Goal: Contribute content: Contribute content

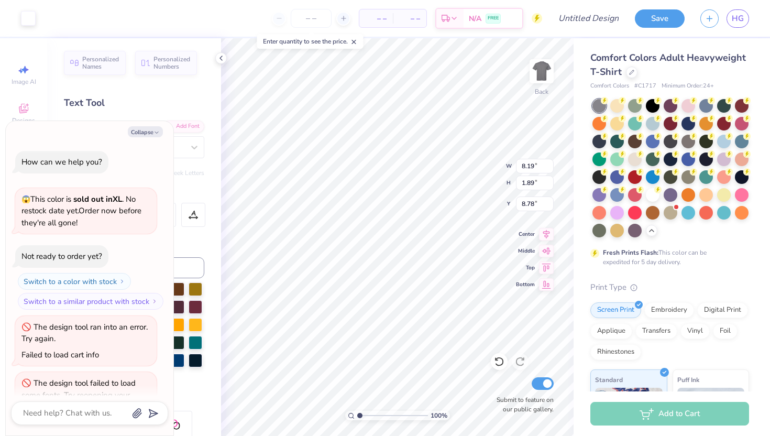
scroll to position [351, 0]
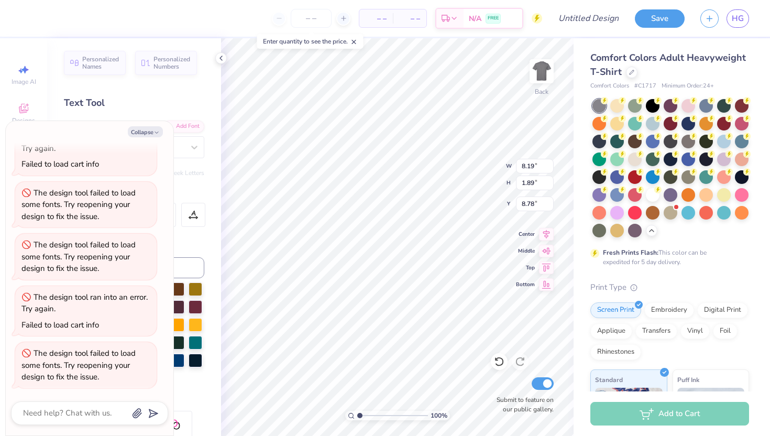
click at [177, 109] on div "Text Tool" at bounding box center [134, 103] width 140 height 14
click at [158, 125] on div "Collapse How can we help you? 😱 This color is sold out in XL . No restock date …" at bounding box center [90, 278] width 168 height 314
click at [154, 130] on icon "button" at bounding box center [156, 132] width 6 height 6
type textarea "x"
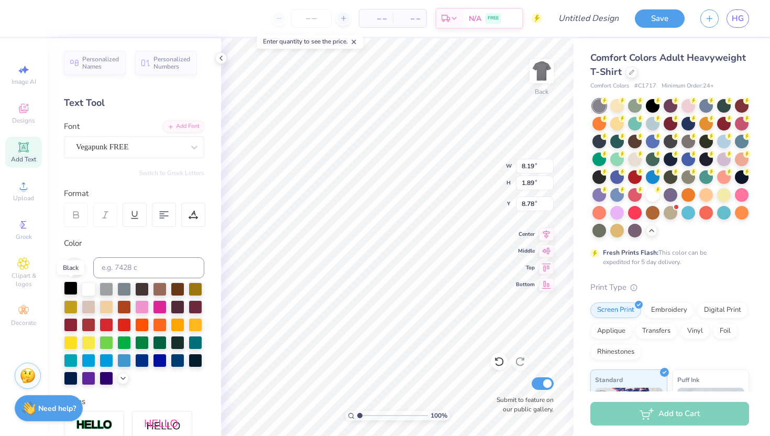
click at [73, 284] on div at bounding box center [71, 288] width 14 height 14
click at [121, 375] on icon at bounding box center [123, 377] width 8 height 8
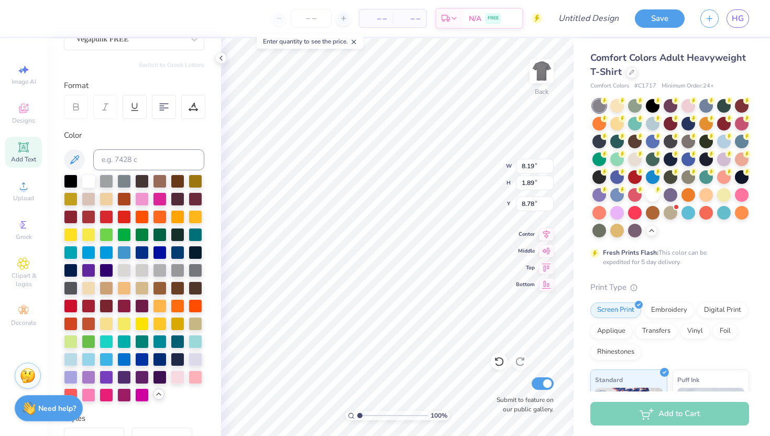
scroll to position [115, 0]
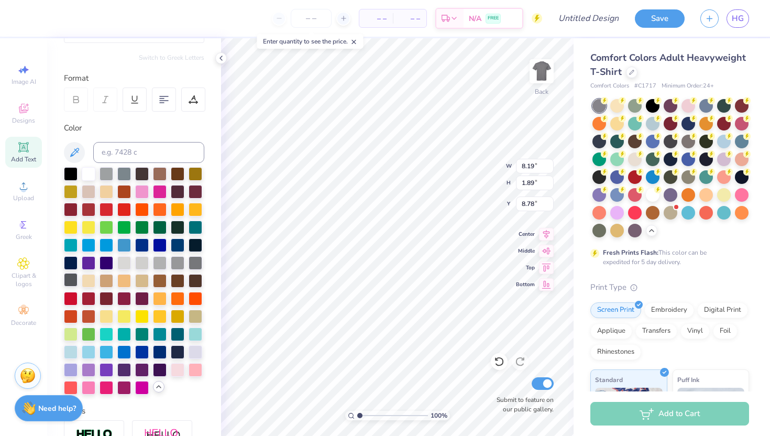
click at [72, 284] on div at bounding box center [71, 280] width 14 height 14
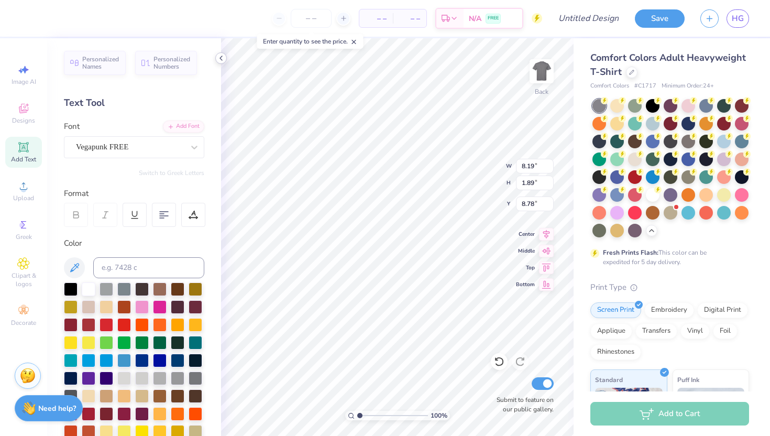
click at [219, 57] on icon at bounding box center [221, 58] width 8 height 8
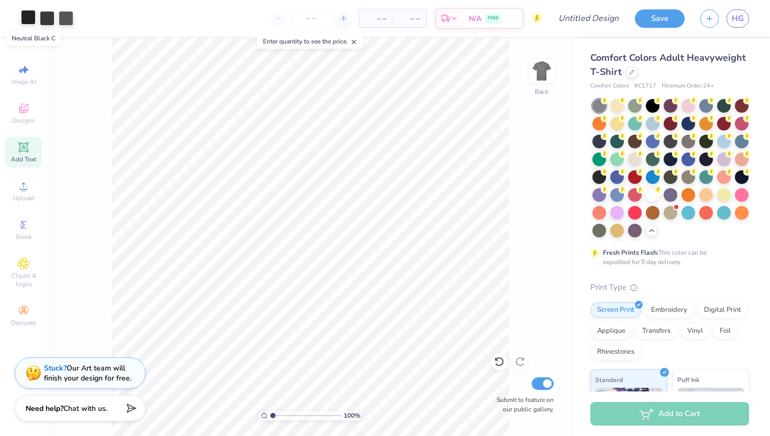
click at [28, 19] on div at bounding box center [28, 17] width 15 height 15
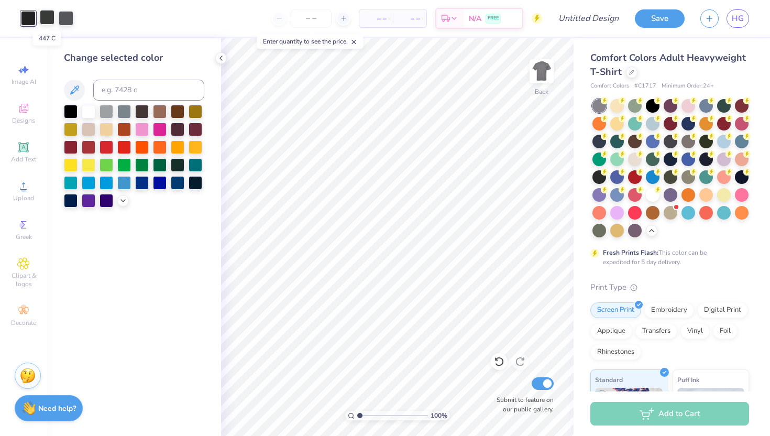
click at [49, 16] on div at bounding box center [47, 17] width 15 height 15
click at [63, 17] on div at bounding box center [66, 17] width 15 height 15
click at [107, 84] on input at bounding box center [148, 90] width 111 height 21
type input "neutral black"
click at [52, 22] on div at bounding box center [47, 17] width 15 height 15
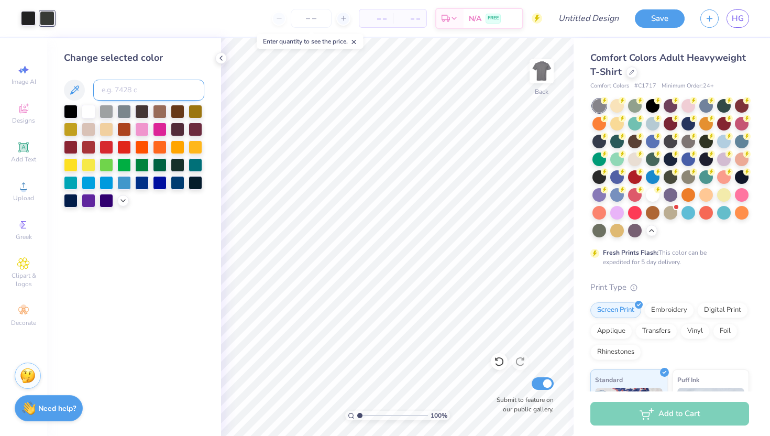
click at [113, 90] on input at bounding box center [148, 90] width 111 height 21
type input "neutral black"
click at [500, 360] on icon at bounding box center [499, 361] width 10 height 10
click at [223, 59] on icon at bounding box center [221, 58] width 8 height 8
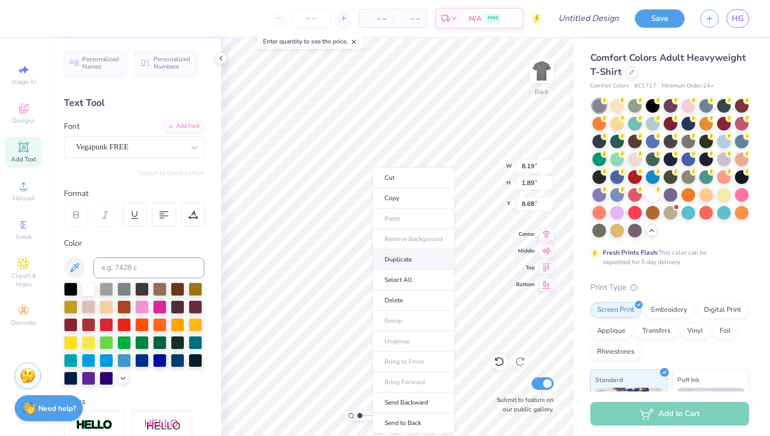
click at [397, 259] on li "Duplicate" at bounding box center [413, 259] width 82 height 20
type input "10.61"
type textarea "Ball"
type input "10.28"
type input "10.30"
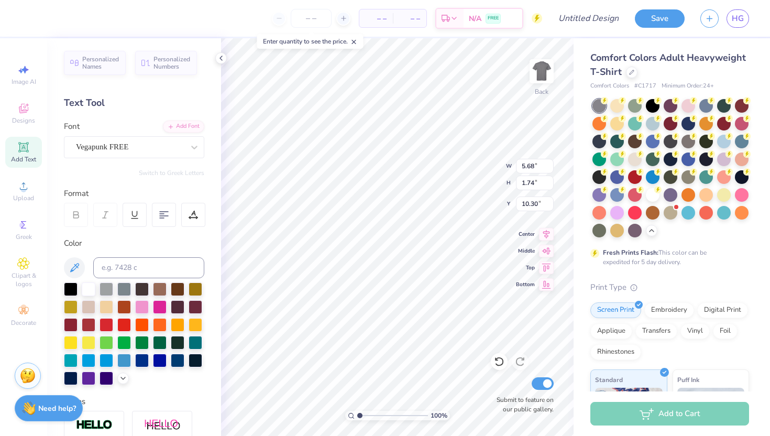
type input "8.19"
type input "1.89"
type input "8.68"
type input "10.27"
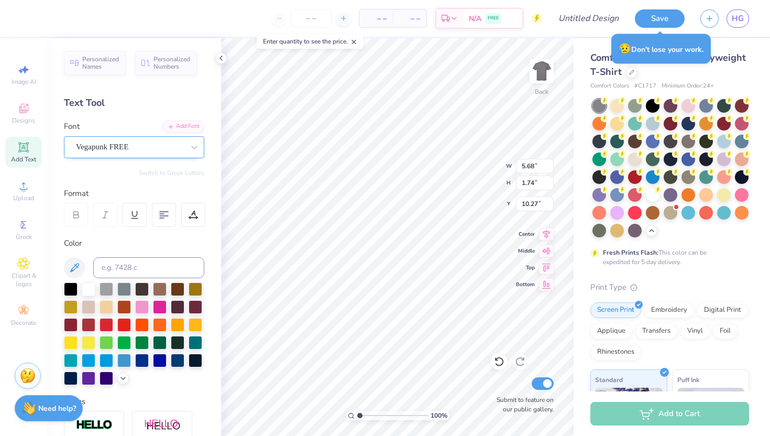
click at [184, 139] on div "Vegapunk FREE" at bounding box center [130, 147] width 110 height 16
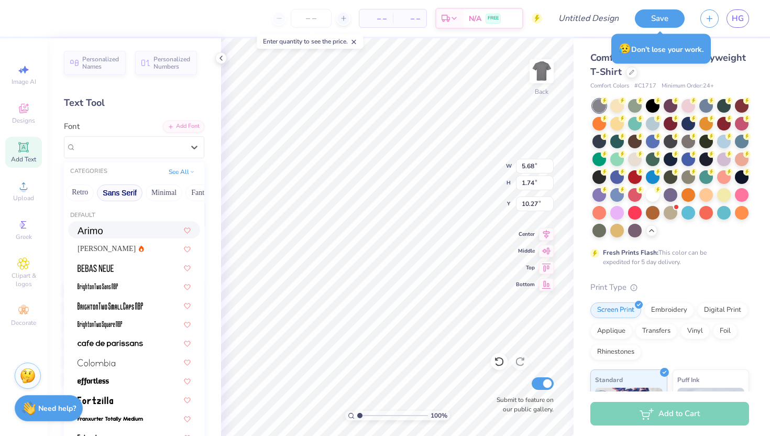
scroll to position [0, 308]
click at [150, 191] on button "Techno" at bounding box center [151, 192] width 33 height 17
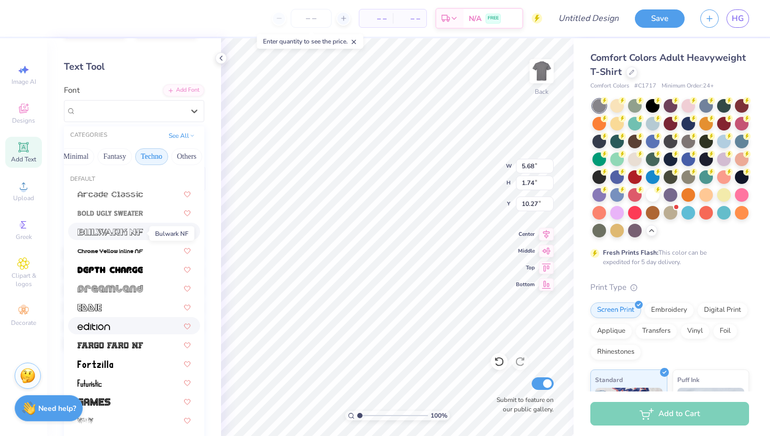
scroll to position [29, 0]
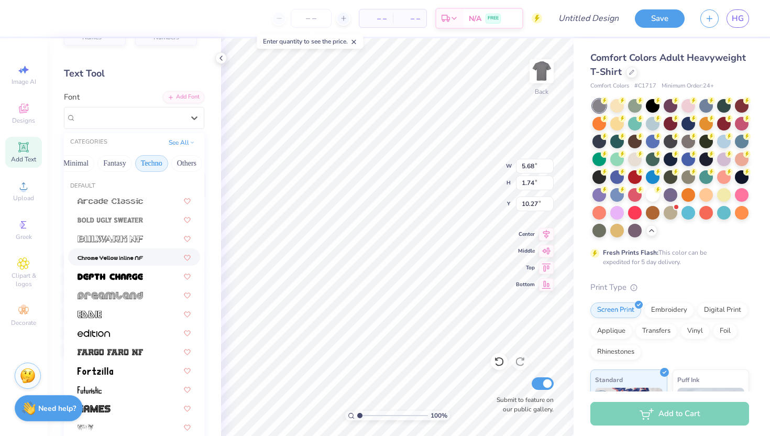
click at [132, 258] on img at bounding box center [109, 257] width 65 height 7
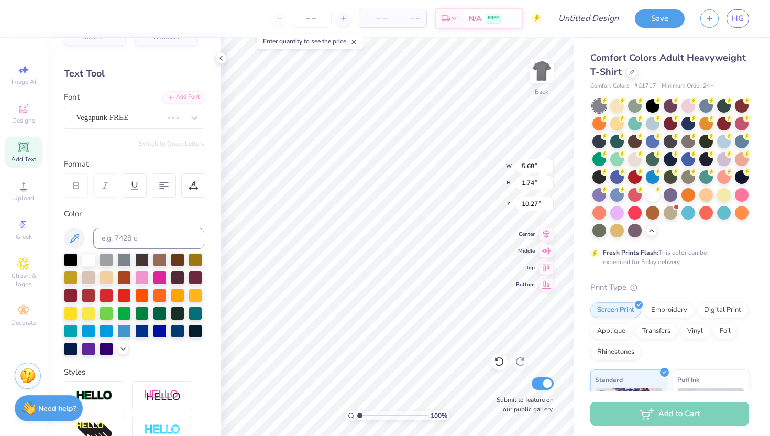
type input "4.62"
type input "1.77"
type input "10.24"
click at [145, 118] on div "Chrome Yellow Inline NF" at bounding box center [130, 117] width 110 height 16
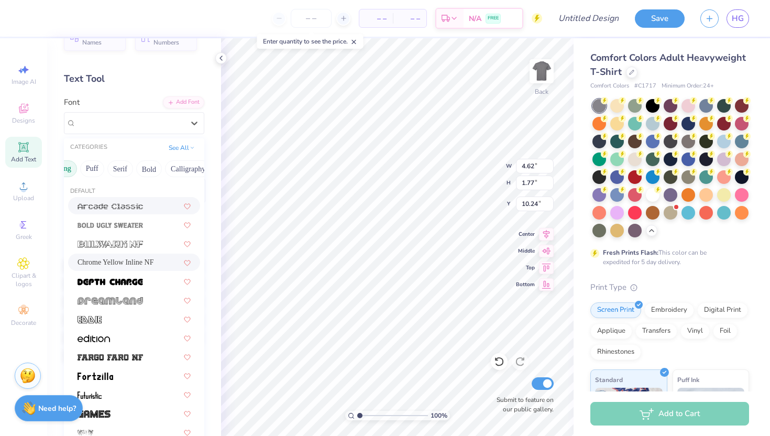
scroll to position [0, 74]
click at [144, 171] on button "Bold" at bounding box center [147, 168] width 26 height 17
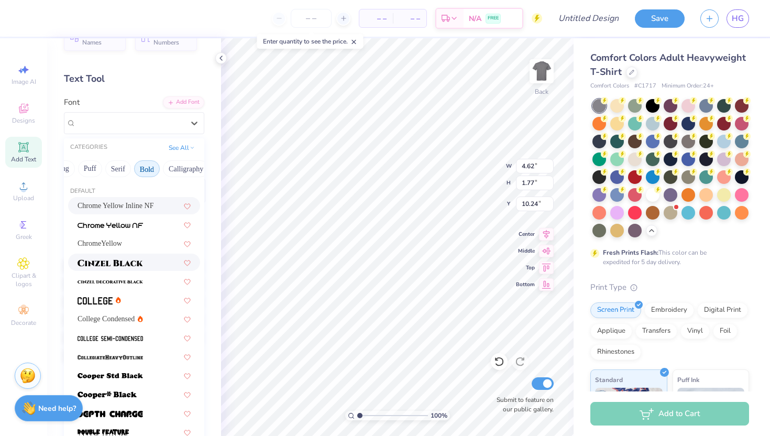
click at [139, 261] on img at bounding box center [109, 262] width 65 height 7
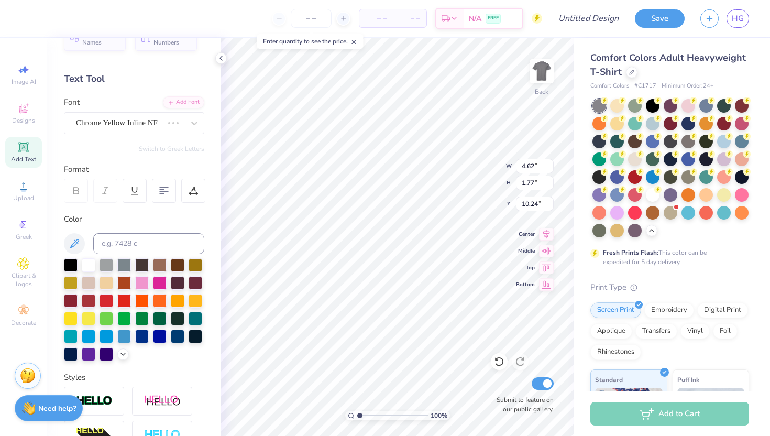
type input "5.72"
type input "1.66"
type input "10.42"
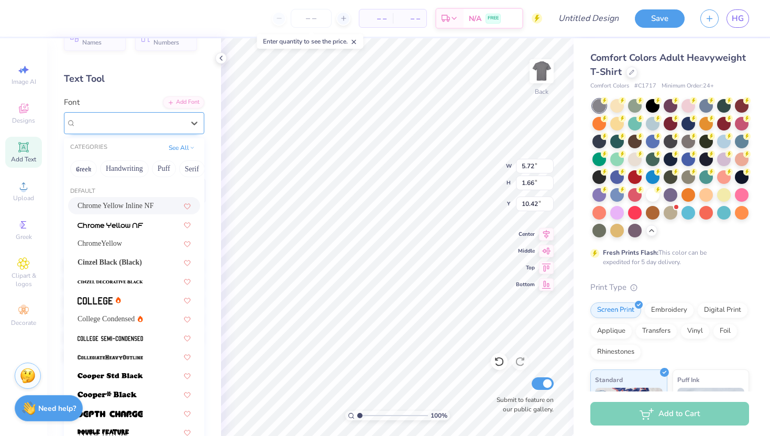
click at [144, 118] on div "Cinzel" at bounding box center [130, 123] width 110 height 16
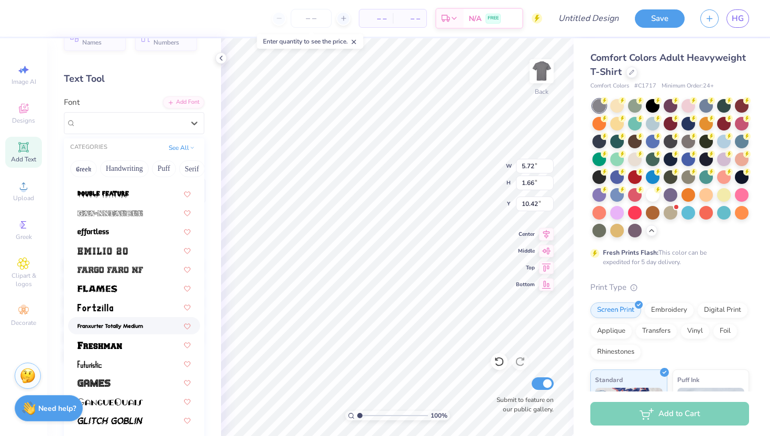
scroll to position [249, 0]
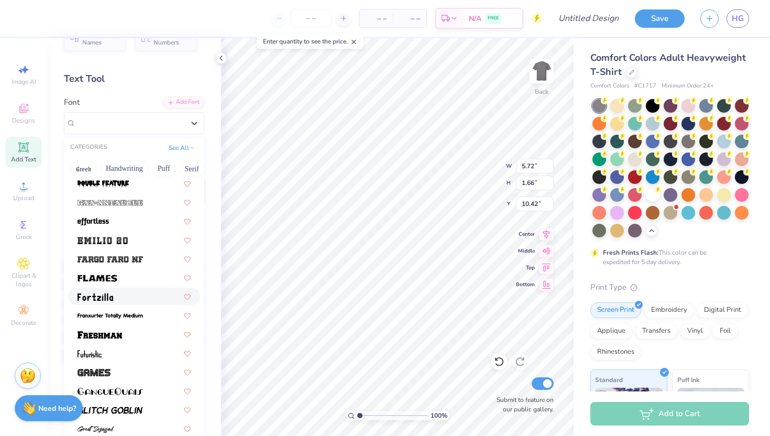
click at [130, 299] on div at bounding box center [133, 296] width 113 height 11
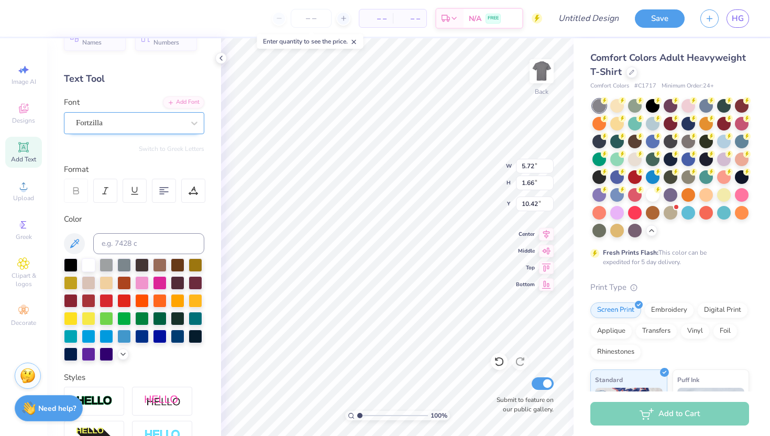
type input "3.73"
type input "2.17"
type input "10.03"
click at [143, 120] on div "Fortzilla" at bounding box center [130, 123] width 110 height 16
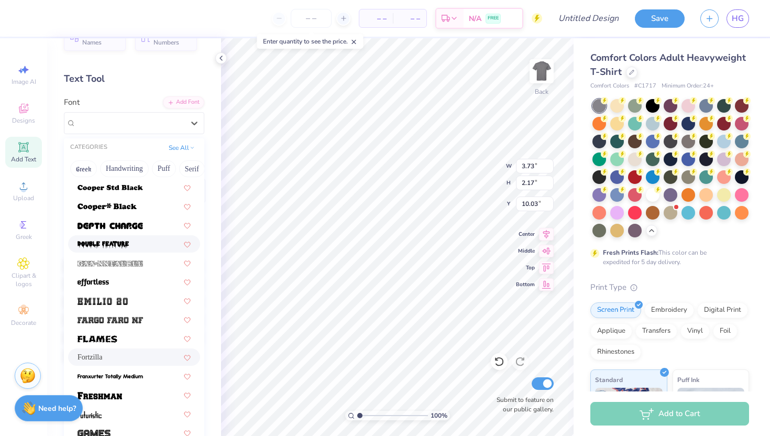
scroll to position [190, 0]
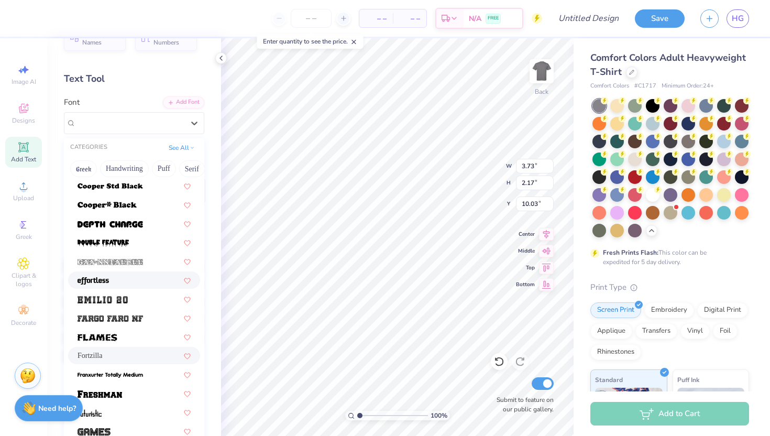
click at [126, 281] on div at bounding box center [133, 279] width 113 height 11
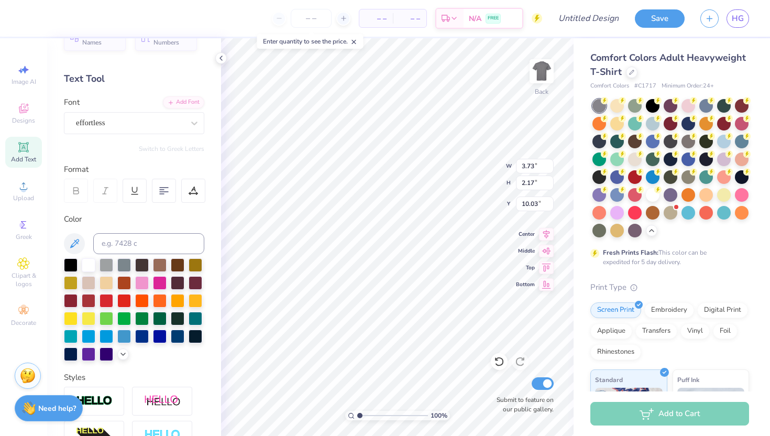
type input "4.00"
type input "1.97"
type input "10.15"
type textarea "B"
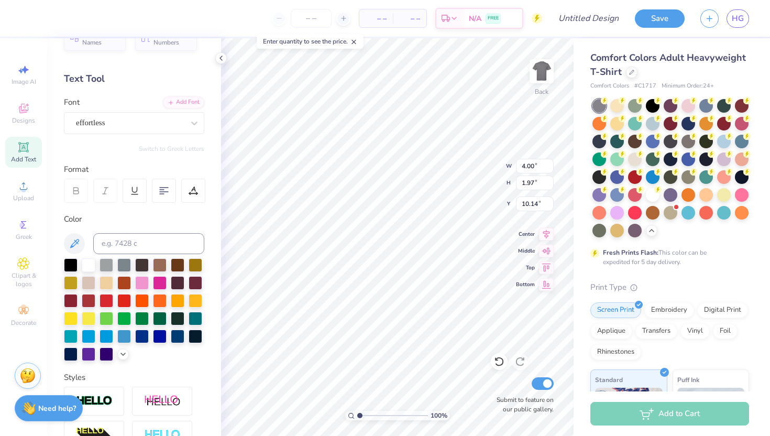
type textarea "B"
type textarea "BALL"
type input "10.55"
click at [157, 120] on div "effortless" at bounding box center [130, 123] width 110 height 16
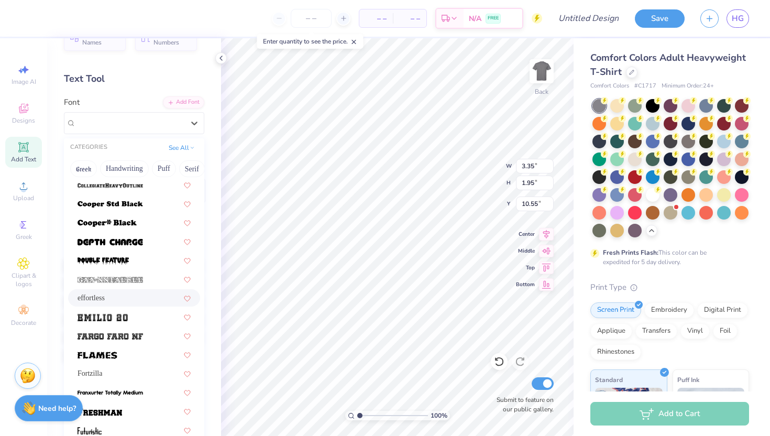
scroll to position [188, 0]
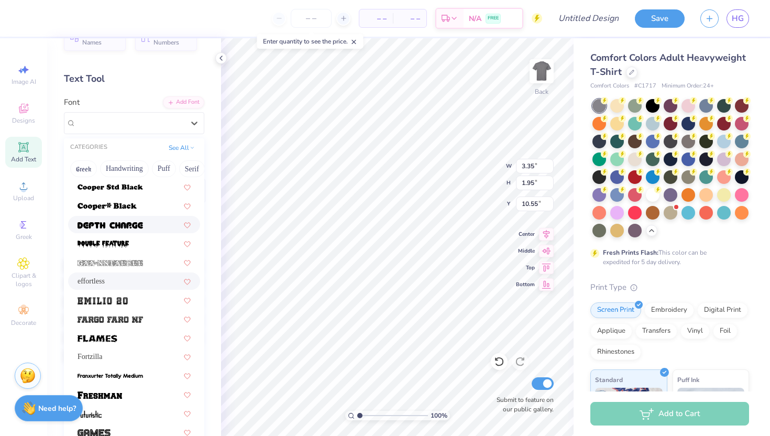
click at [133, 226] on img at bounding box center [109, 224] width 65 height 7
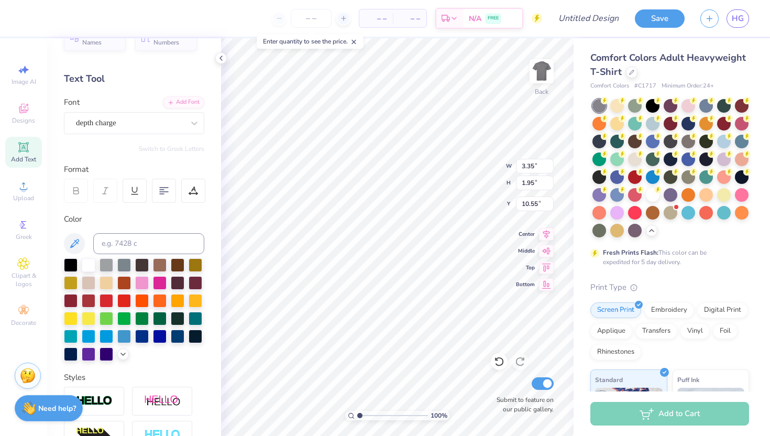
type input "6.44"
type input "2.09"
type input "10.50"
click at [146, 123] on div "depth charge" at bounding box center [130, 123] width 110 height 16
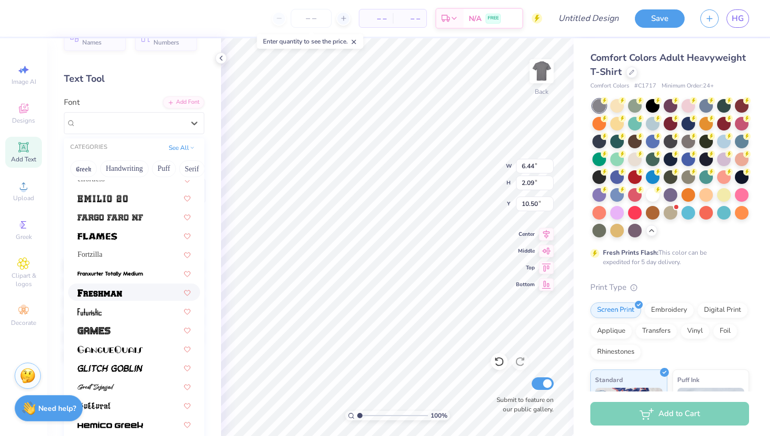
scroll to position [300, 0]
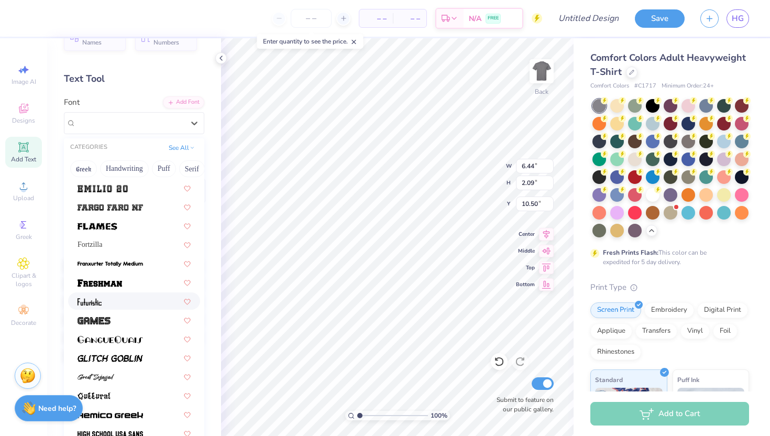
click at [106, 305] on div at bounding box center [133, 300] width 113 height 11
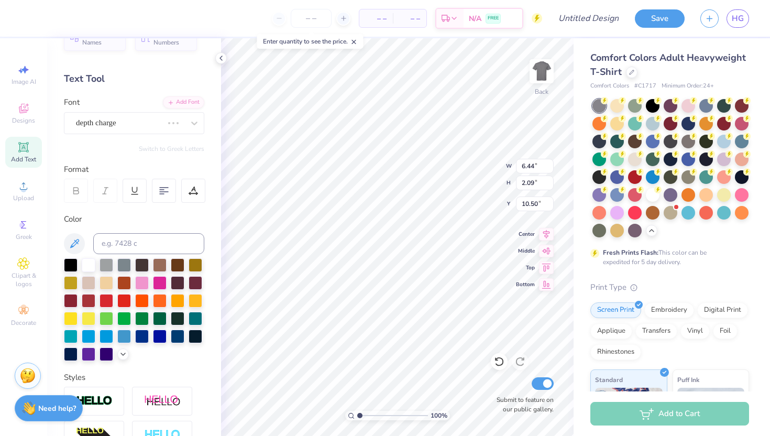
type input "3.20"
type input "2.37"
type input "10.34"
click at [165, 138] on div "Personalized Names Personalized Numbers Text Tool Add Font Font Futuristic Swit…" at bounding box center [134, 236] width 174 height 397
click at [166, 131] on div "Futuristic" at bounding box center [134, 123] width 140 height 22
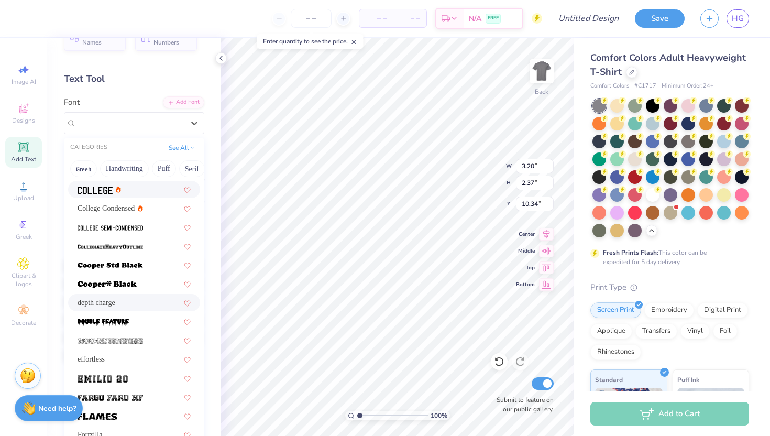
scroll to position [180, 0]
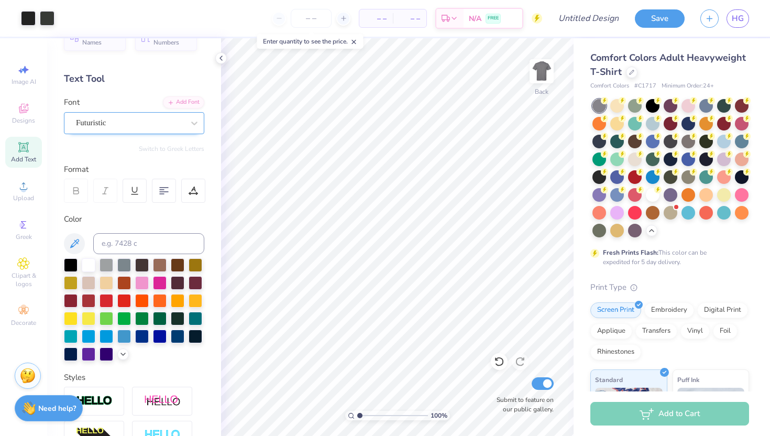
click at [179, 126] on div "Futuristic" at bounding box center [130, 123] width 110 height 16
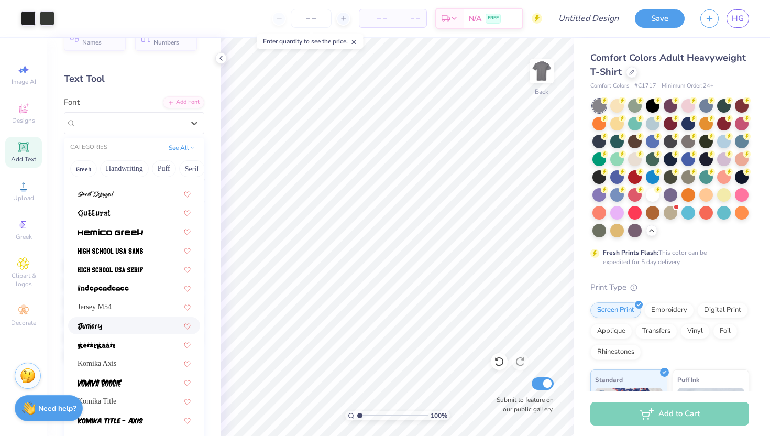
scroll to position [484, 0]
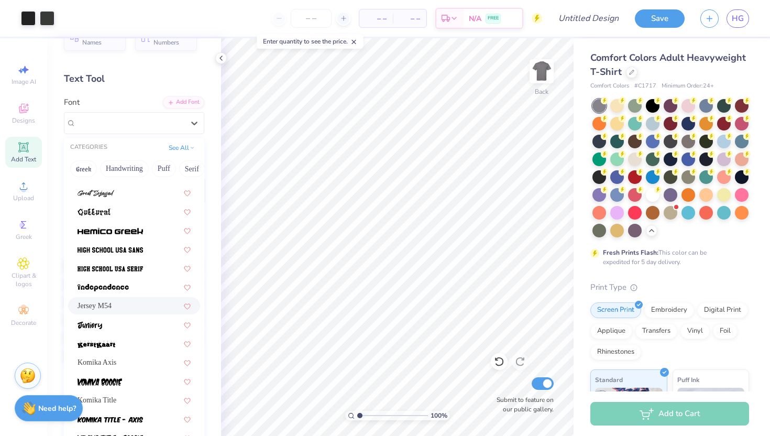
click at [144, 303] on div "Jersey M54" at bounding box center [133, 305] width 113 height 11
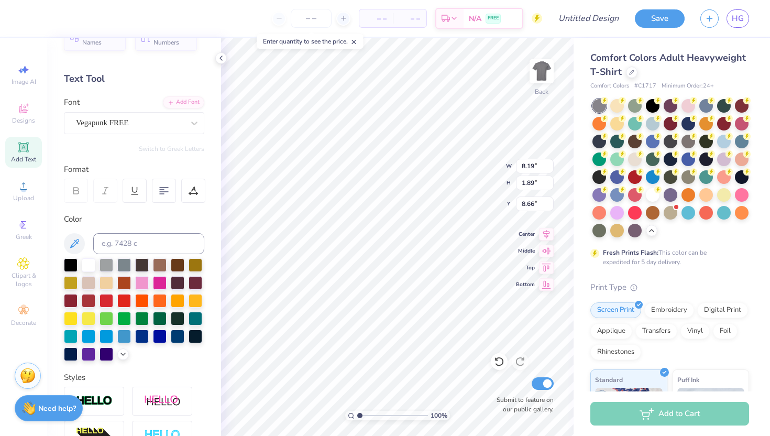
type input "8.66"
click at [116, 126] on div "Jersey M54" at bounding box center [130, 123] width 110 height 16
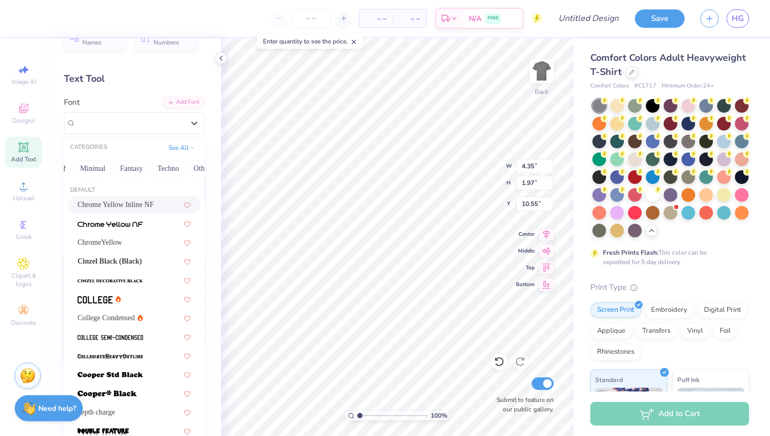
scroll to position [0, 318]
click at [153, 169] on button "Techno" at bounding box center [147, 168] width 33 height 17
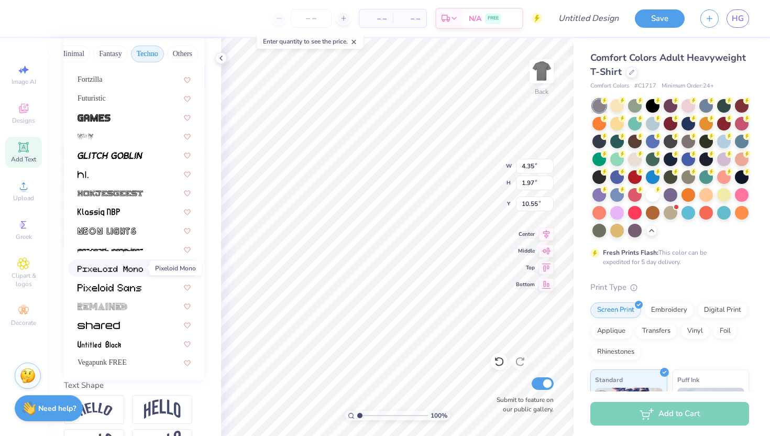
scroll to position [146, 0]
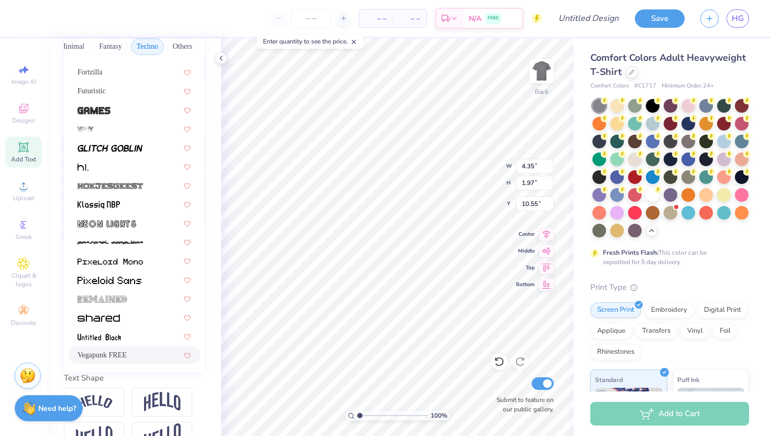
click at [119, 357] on span "Vegapunk FREE" at bounding box center [101, 354] width 49 height 11
type input "5.67"
type input "1.74"
type input "10.67"
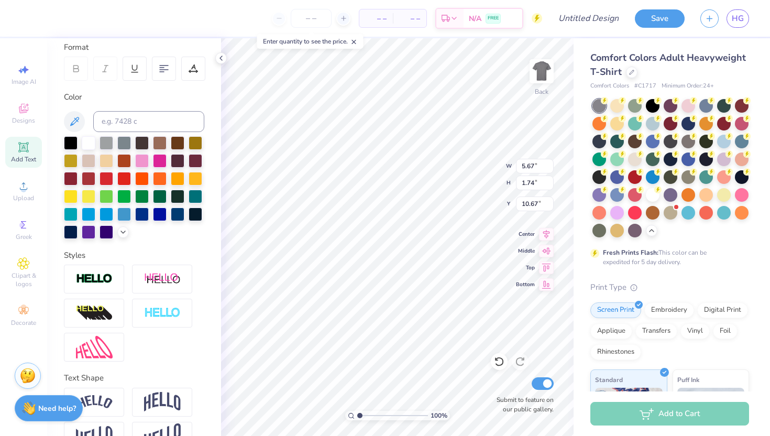
type input "10.55"
type textarea "b"
type textarea "BALL"
type input "5.69"
type input "1.74"
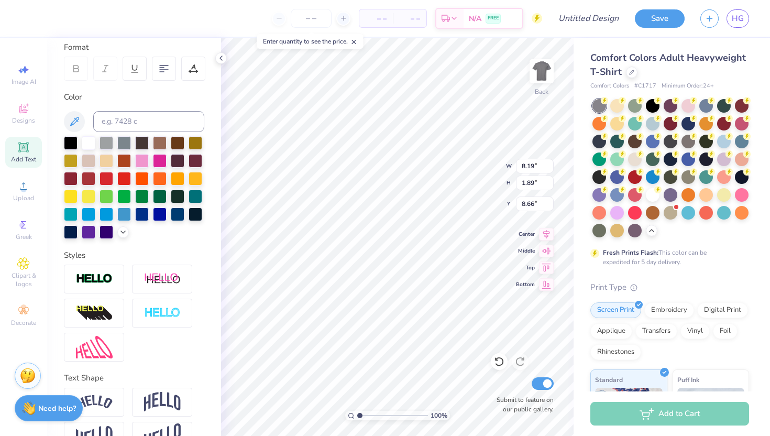
type input "10.55"
click at [131, 130] on input at bounding box center [148, 121] width 111 height 21
click at [220, 60] on icon at bounding box center [221, 58] width 8 height 8
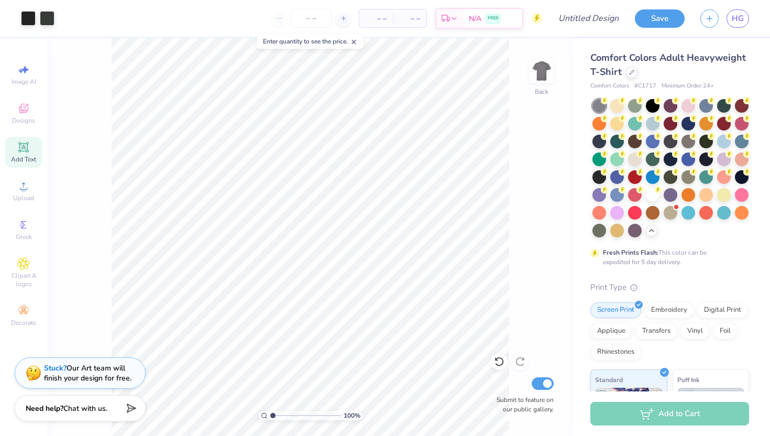
click at [24, 150] on icon at bounding box center [23, 147] width 8 height 8
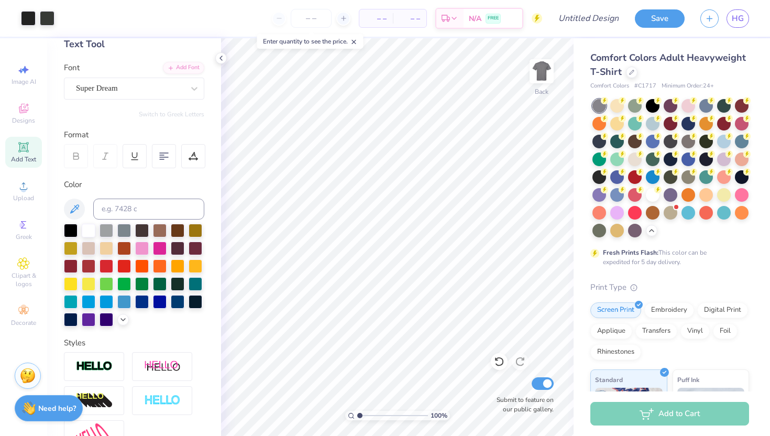
scroll to position [0, 0]
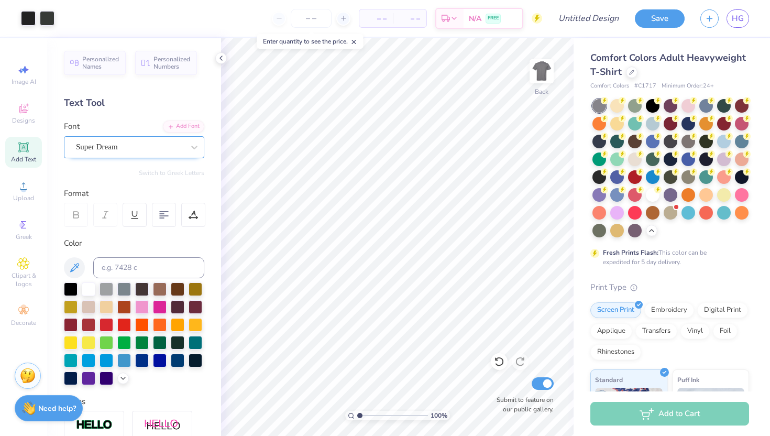
click at [118, 150] on div "Super Dream" at bounding box center [130, 147] width 110 height 16
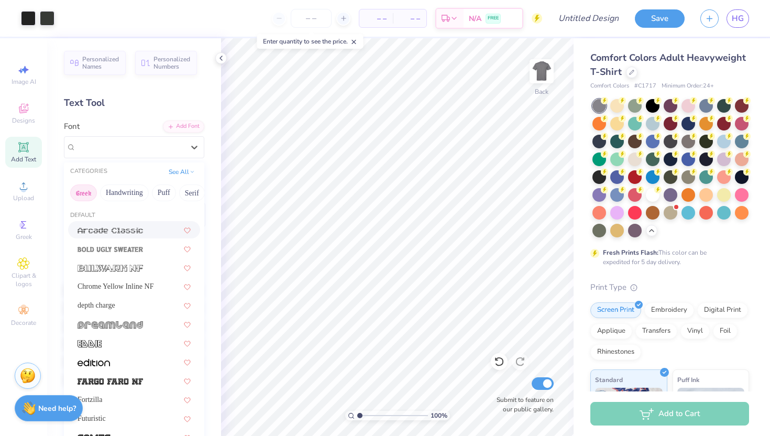
click at [84, 192] on button "Greek" at bounding box center [83, 192] width 27 height 17
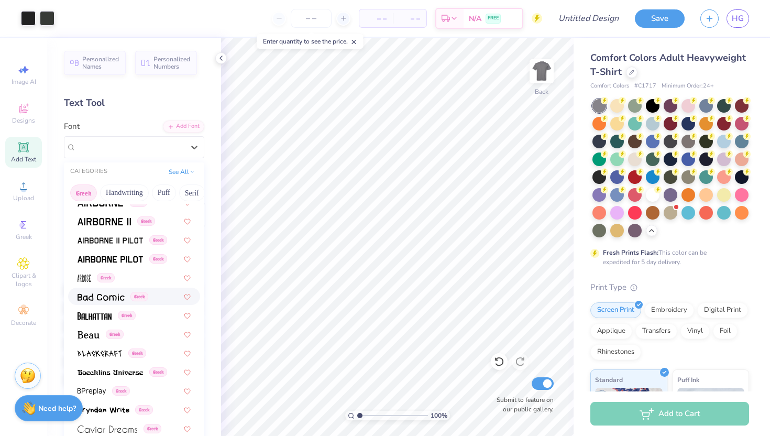
scroll to position [29, 0]
click at [109, 316] on img at bounding box center [94, 314] width 34 height 7
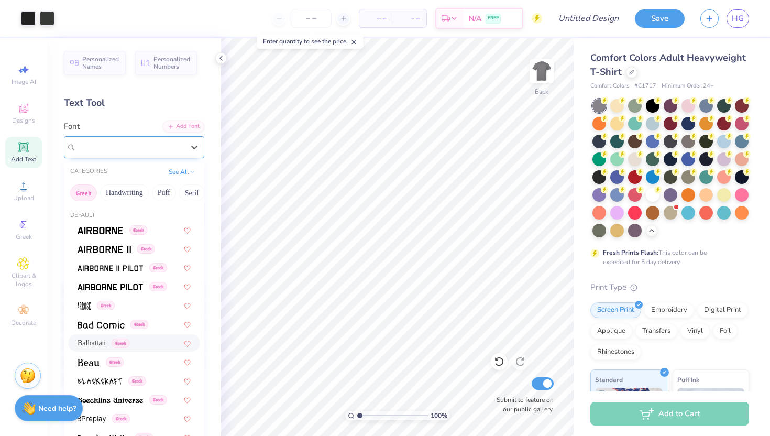
click at [92, 152] on div "Balhattan Greek" at bounding box center [130, 147] width 110 height 16
click at [96, 338] on span "Balhattan" at bounding box center [91, 342] width 28 height 11
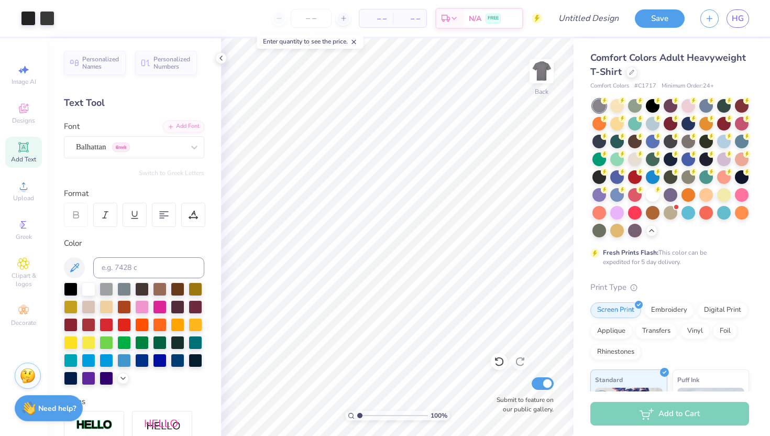
click at [27, 152] on icon at bounding box center [23, 147] width 13 height 13
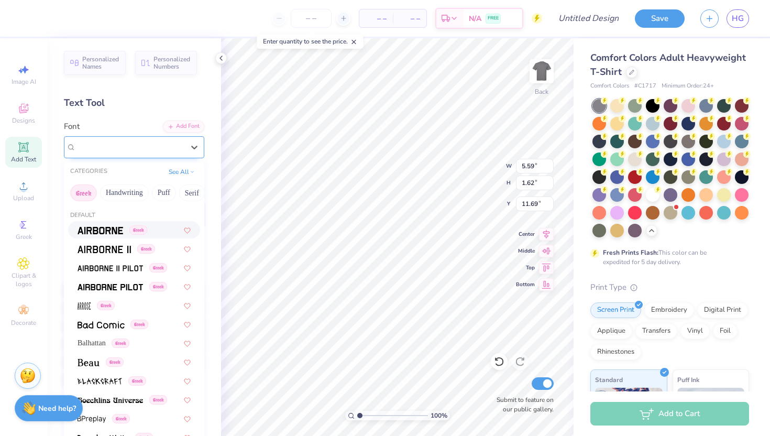
click at [180, 149] on div "Super Dream" at bounding box center [130, 147] width 110 height 16
click at [110, 289] on img at bounding box center [109, 286] width 65 height 7
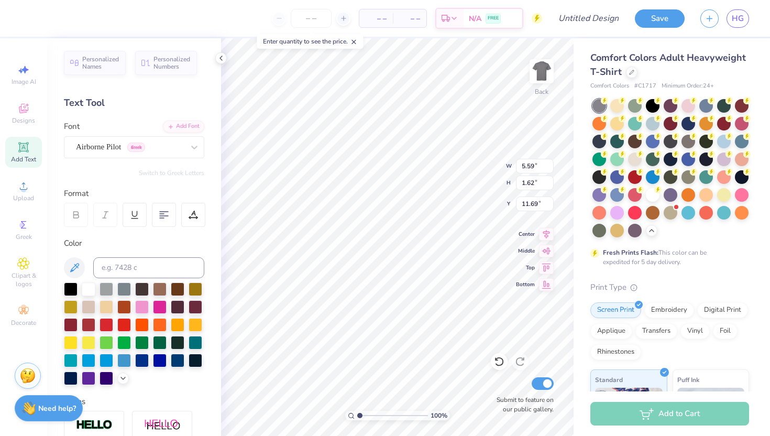
type input "5.35"
type input "1.69"
type input "11.65"
click at [177, 176] on button "Switch to Greek Letters" at bounding box center [171, 173] width 65 height 8
type input "5.33"
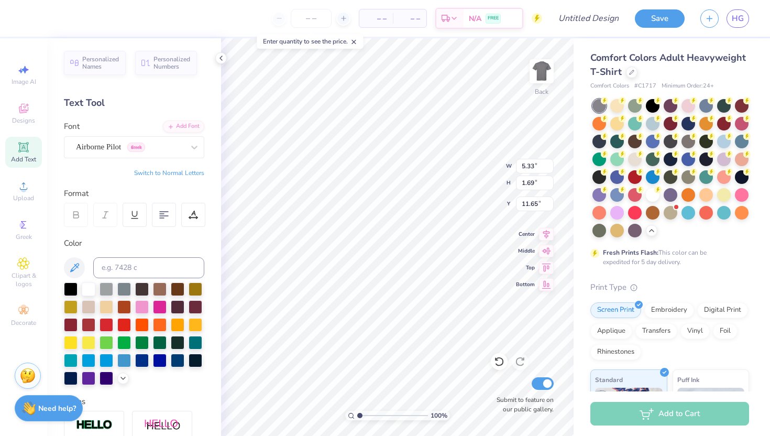
type textarea "ΑΞΔ"
type input "4.29"
type input "1.28"
type input "0.52"
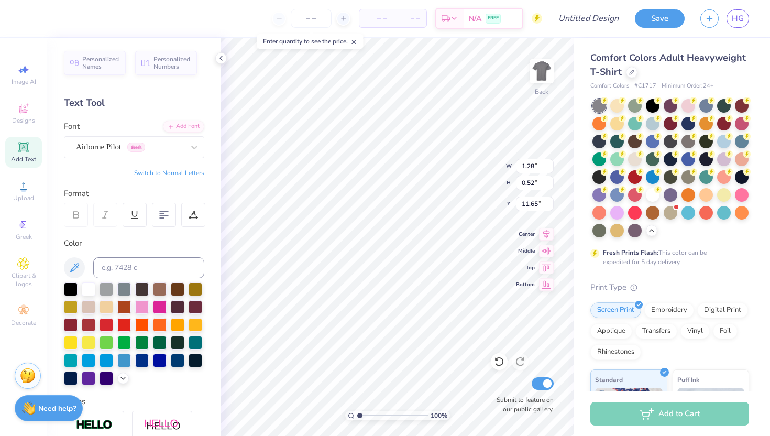
type input "10.90"
type input "0.53"
type input "1.91"
type input "0.79"
type input "10.64"
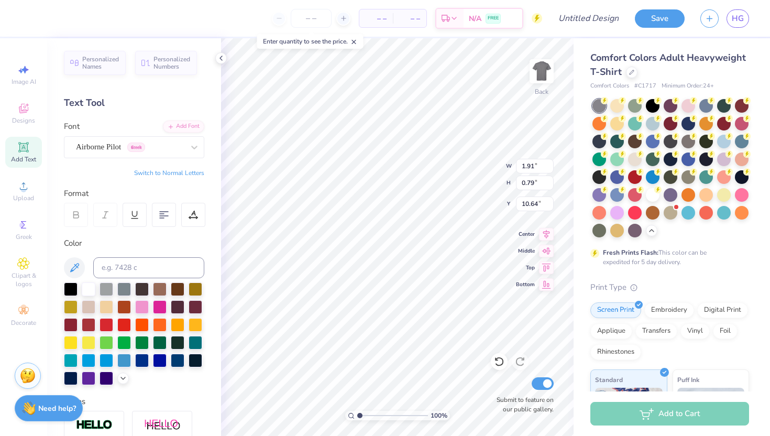
type input "0.80"
type input "10.62"
type input "11.02"
type input "0.75"
type input "11.04"
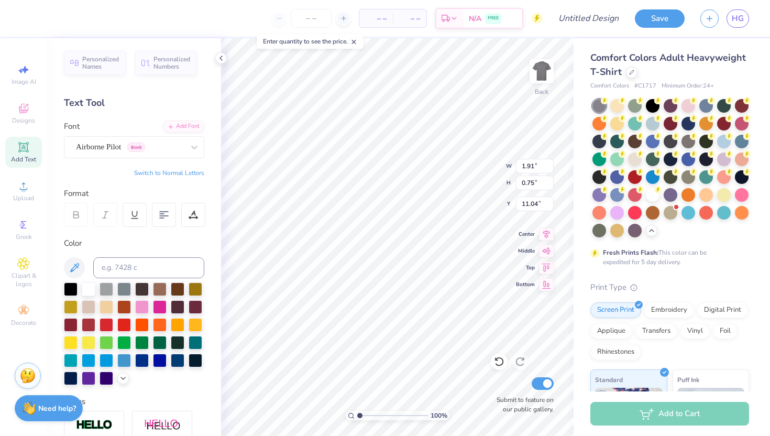
type input "1.65"
type input "0.65"
type input "10.77"
click at [17, 147] on icon at bounding box center [23, 147] width 13 height 13
type textarea "T"
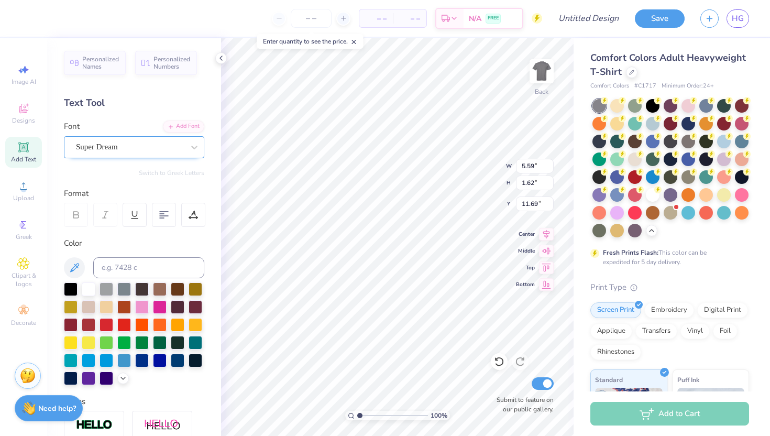
type textarea "X"
click at [151, 153] on div at bounding box center [130, 147] width 108 height 14
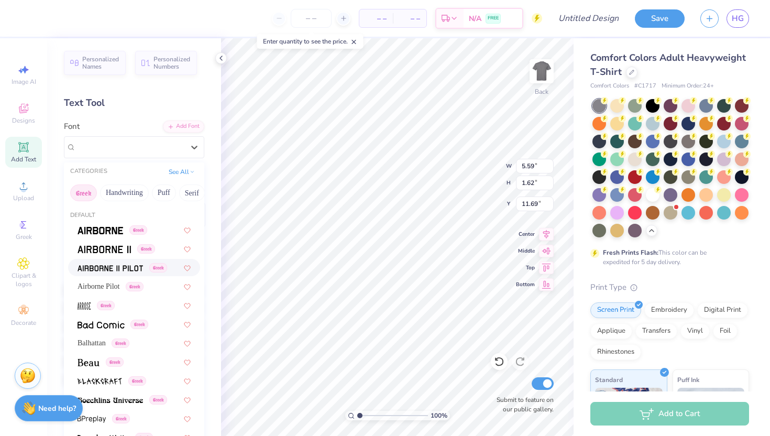
click at [119, 268] on img at bounding box center [109, 267] width 65 height 7
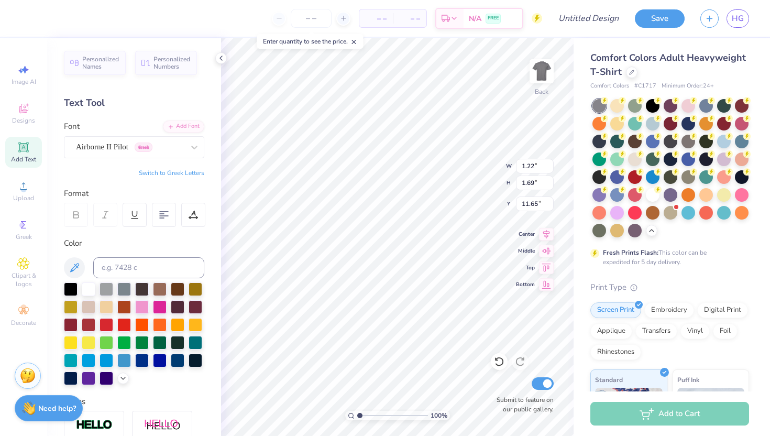
type input "0.35"
type input "0.48"
type input "11.81"
type input "0.22"
type input "0.31"
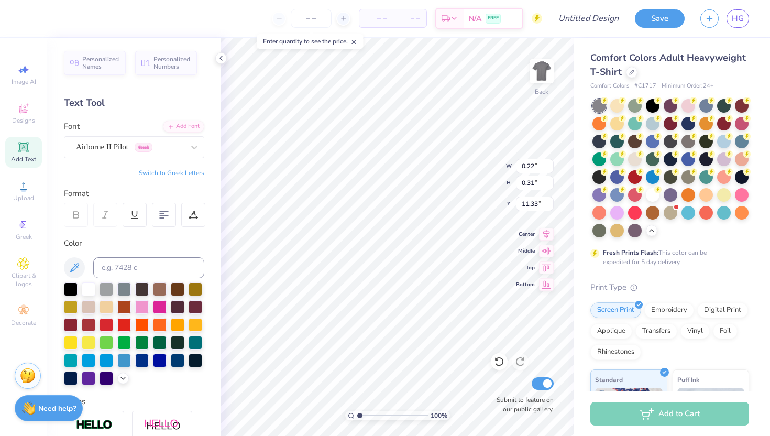
type input "0.57"
type input "0.79"
type input "11.10"
type input "0.33"
type input "0.46"
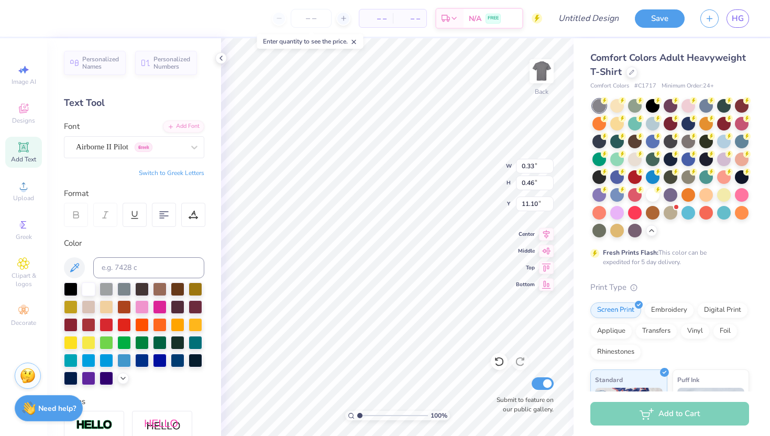
type input "0.23"
type input "0.32"
type input "11.23"
type input "0.61"
type input "0.85"
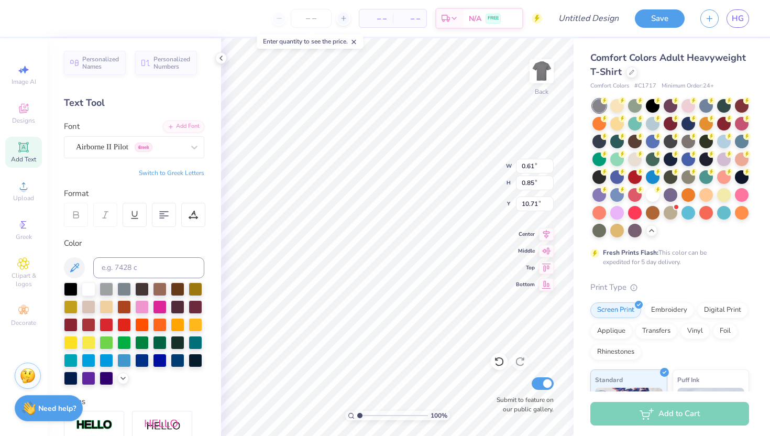
type input "11.42"
type input "0.30"
type input "0.42"
type input "0.26"
type input "0.35"
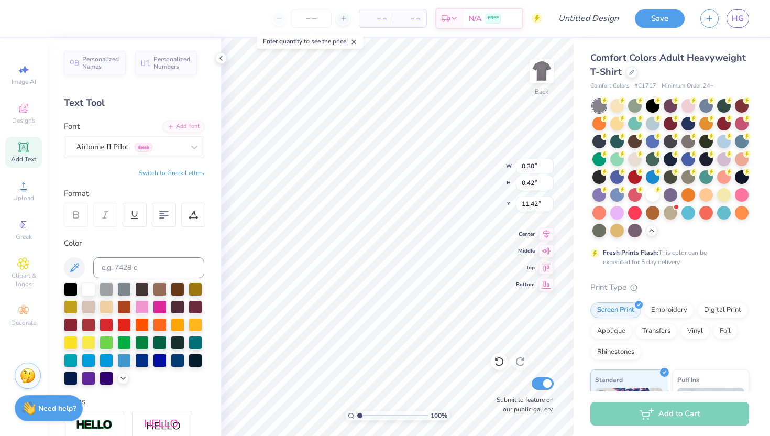
type input "11.48"
type input "0.28"
type input "0.39"
type input "0.20"
type input "0.27"
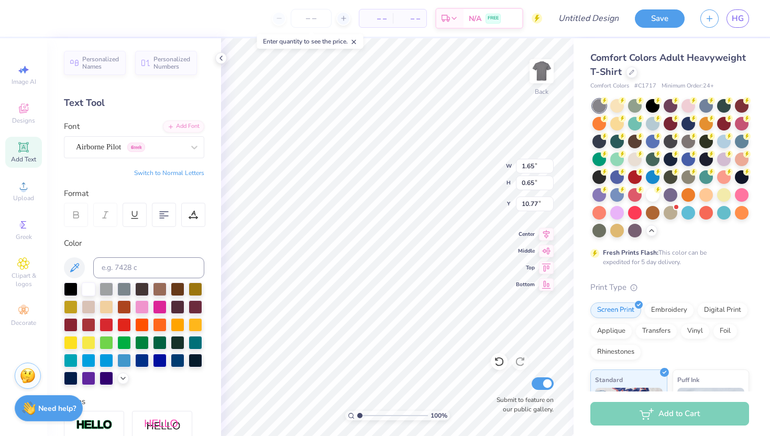
type input "8.19"
type input "1.89"
type input "8.66"
type textarea "ΑΞΔ"
click at [548, 232] on icon at bounding box center [546, 232] width 15 height 13
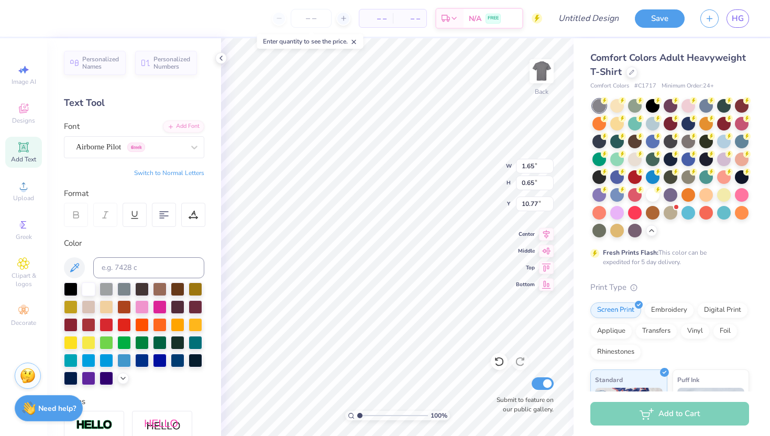
type input "14.19"
click at [165, 210] on icon at bounding box center [163, 214] width 9 height 9
click at [190, 172] on button "Switch to Normal Letters" at bounding box center [169, 173] width 70 height 8
click at [176, 169] on button "Switch to Greek Letters" at bounding box center [171, 173] width 65 height 8
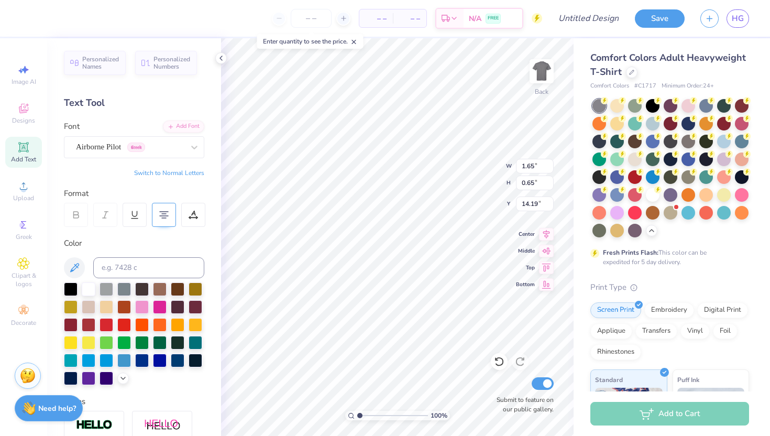
scroll to position [1, 0]
type textarea "ΑΞΔ φδτ"
type textarea "ΑΞΔ φδ"
click at [165, 170] on button "Switch to Normal Letters" at bounding box center [169, 173] width 70 height 8
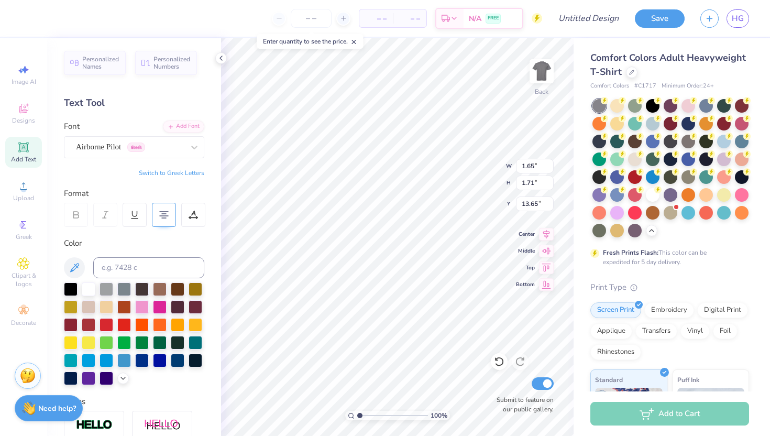
click at [168, 175] on button "Switch to Greek Letters" at bounding box center [171, 173] width 65 height 8
click at [22, 410] on img at bounding box center [29, 406] width 14 height 14
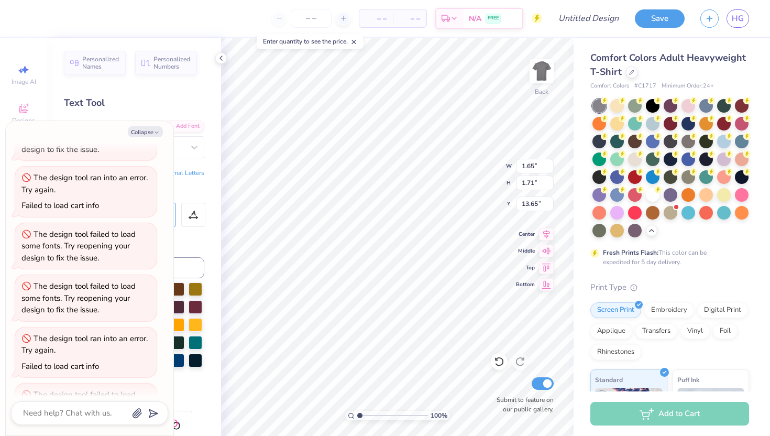
scroll to position [298, 0]
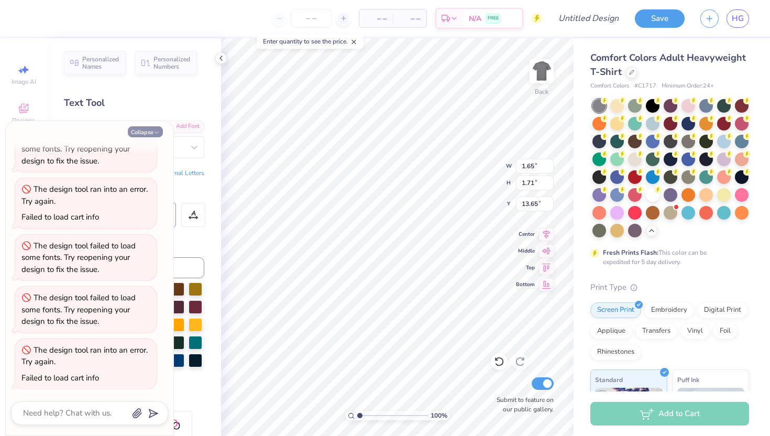
click at [150, 132] on button "Collapse" at bounding box center [145, 131] width 35 height 11
type textarea "x"
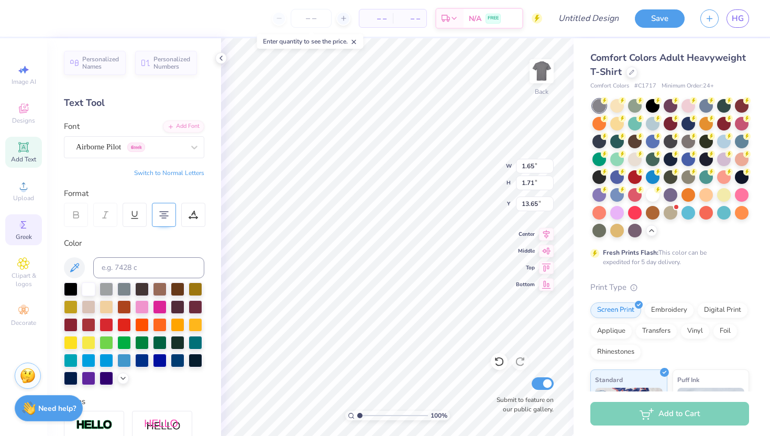
click at [29, 228] on icon at bounding box center [23, 224] width 13 height 13
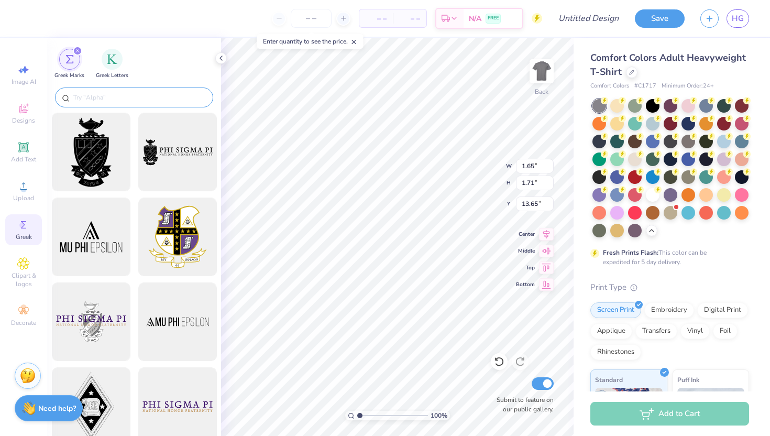
click at [120, 102] on input "text" at bounding box center [139, 97] width 134 height 10
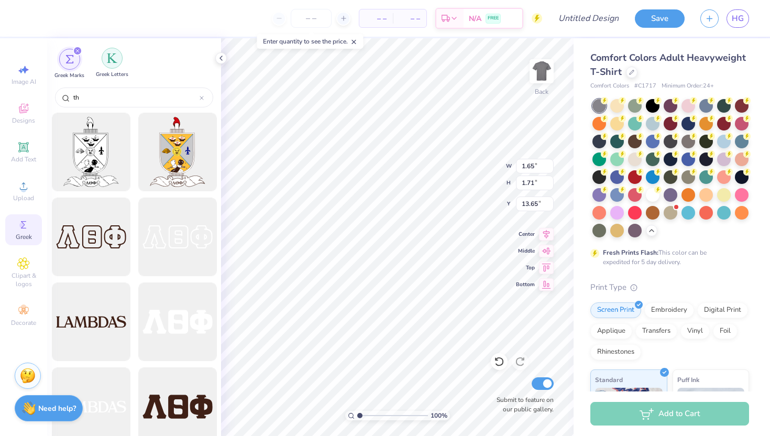
type input "th"
click at [116, 66] on div "filter for Greek Letters" at bounding box center [112, 58] width 21 height 21
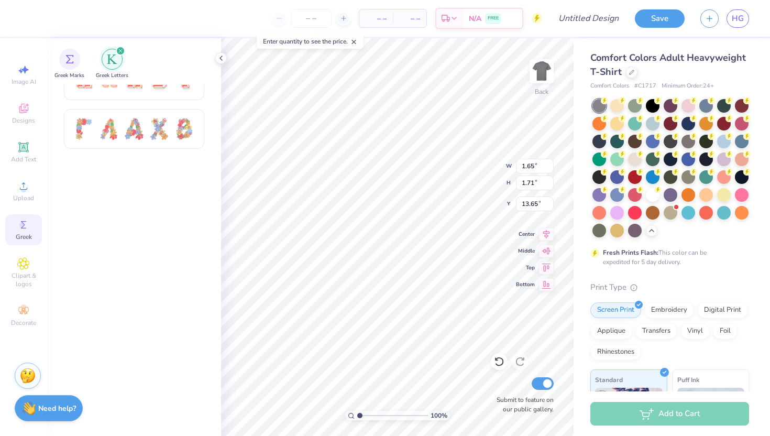
scroll to position [264, 0]
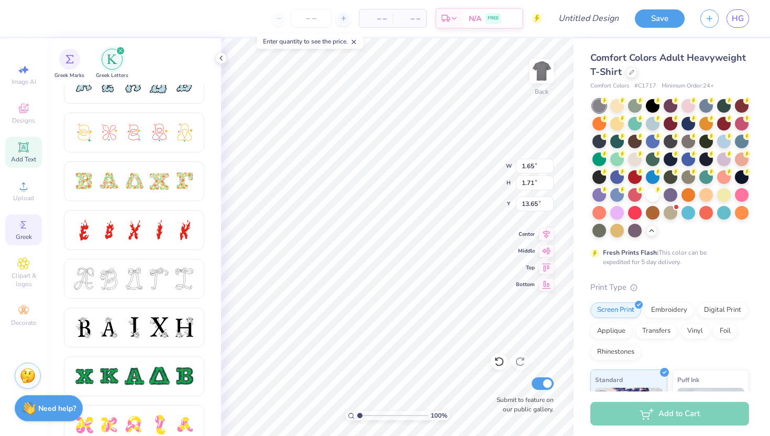
click at [25, 151] on icon at bounding box center [23, 147] width 10 height 10
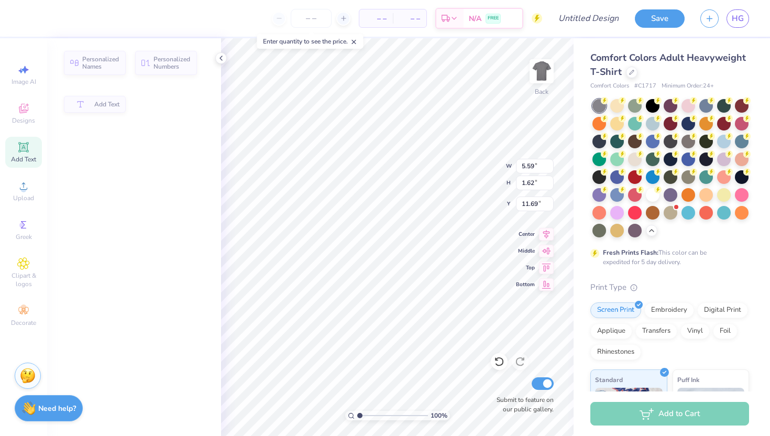
type input "5.59"
type input "1.62"
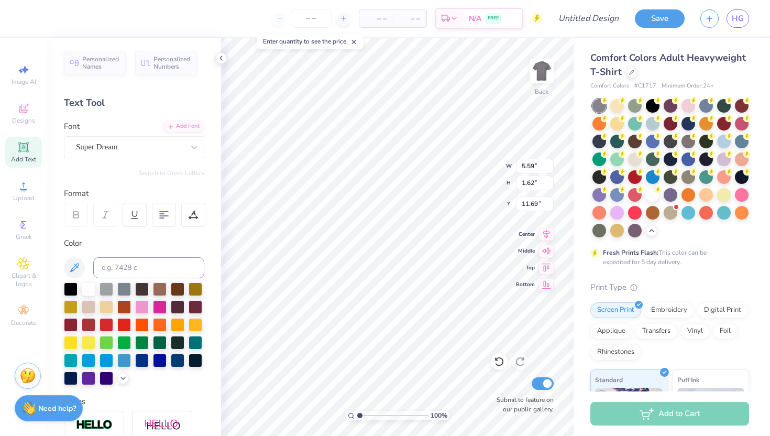
type input "16.38"
click at [177, 143] on div "Super Dream" at bounding box center [130, 147] width 110 height 16
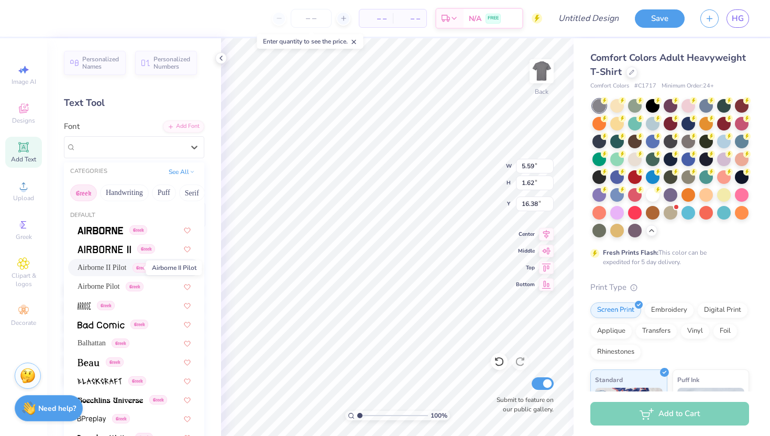
click at [107, 271] on span "Airborne II Pilot" at bounding box center [101, 267] width 49 height 11
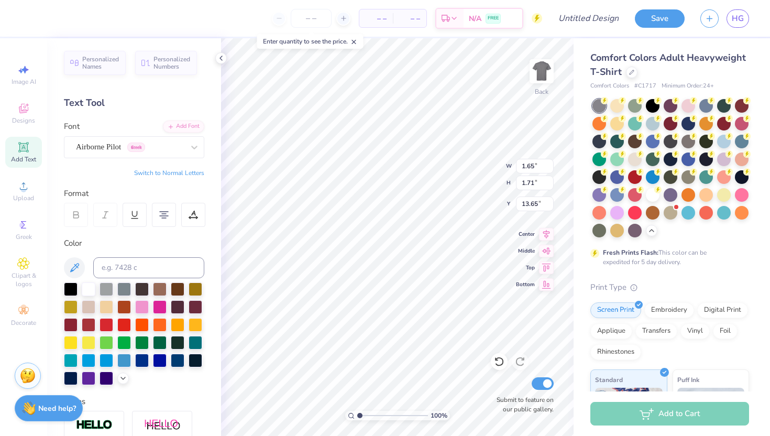
scroll to position [1, 0]
type textarea "ΑΞΔ φδθ"
type input "13.64"
type textarea "ΑΞΔ φδθ"
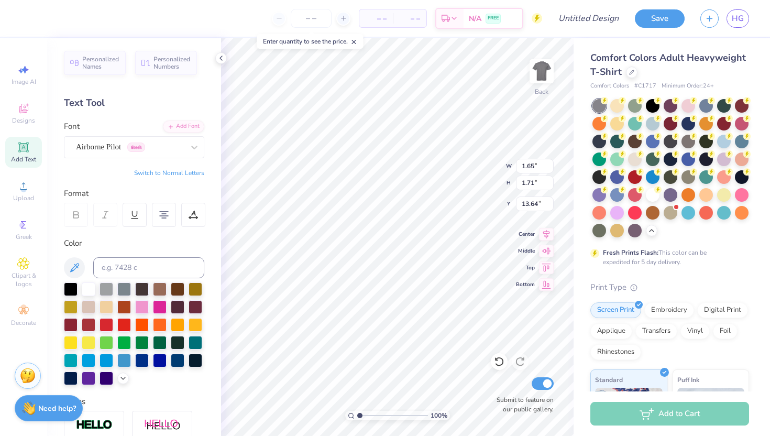
type input "10.79"
type input "1.66"
type input "1.74"
type input "10.78"
type input "1.20"
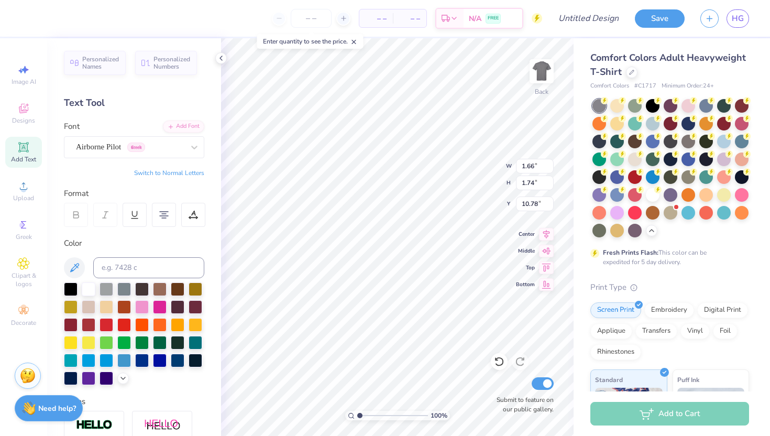
type input "1.25"
type input "11.04"
type input "1.52"
type input "1.59"
type input "10.70"
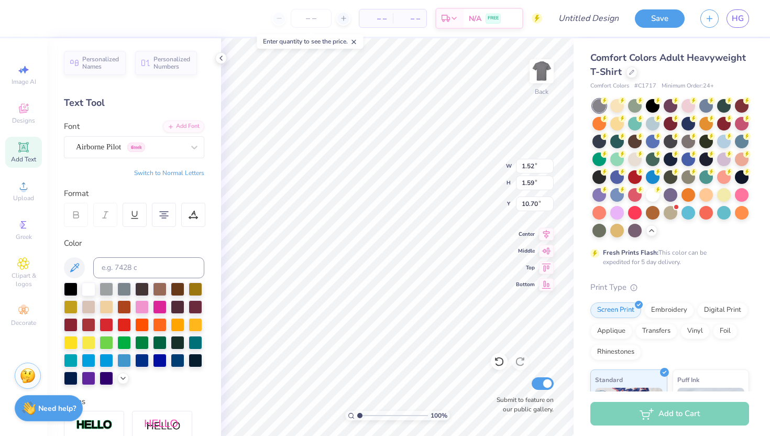
scroll to position [1, 0]
type textarea "ΑΞΔ φδθ"
click at [104, 291] on div at bounding box center [106, 288] width 14 height 14
click at [90, 288] on div at bounding box center [89, 288] width 14 height 14
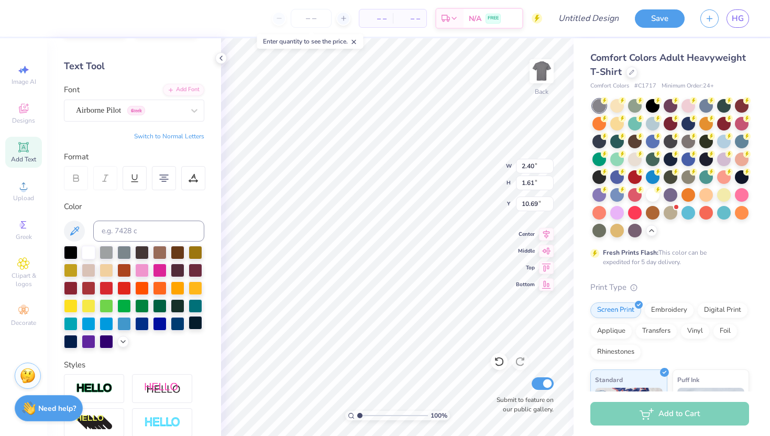
scroll to position [49, 0]
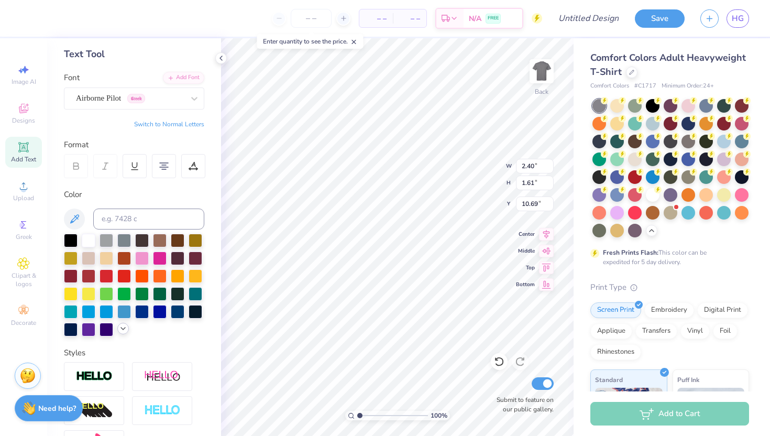
click at [120, 327] on icon at bounding box center [123, 328] width 8 height 8
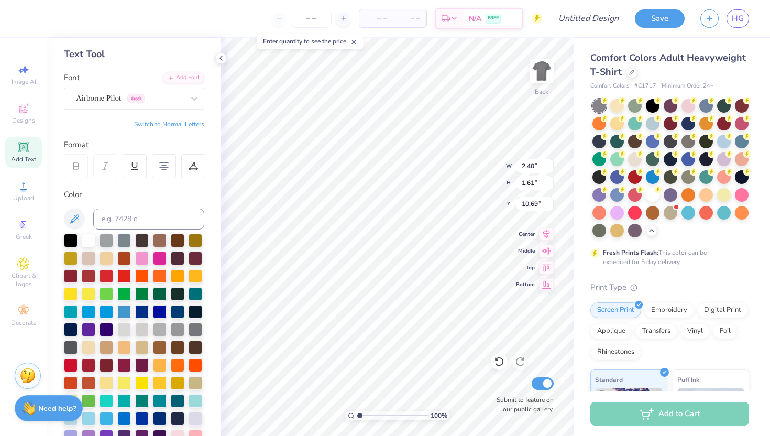
scroll to position [87, 0]
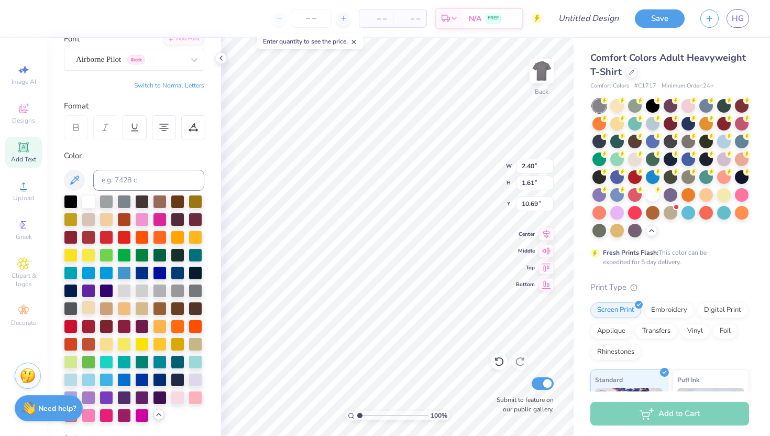
click at [87, 306] on div at bounding box center [89, 307] width 14 height 14
click at [70, 197] on div at bounding box center [71, 201] width 14 height 14
click at [92, 198] on div at bounding box center [89, 201] width 14 height 14
type input "2.22"
type input "1.49"
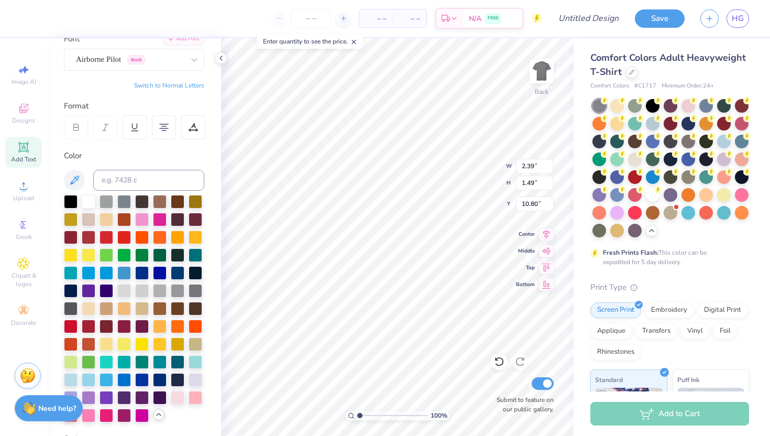
type input "10.80"
type input "2.25"
type input "1.46"
type input "10.83"
type input "8.19"
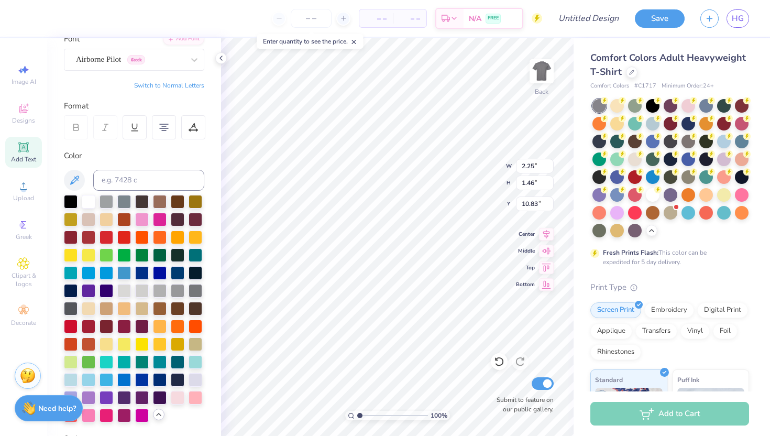
type input "1.89"
type input "8.66"
type input "2.24"
type input "1.45"
click at [179, 287] on div at bounding box center [178, 290] width 14 height 14
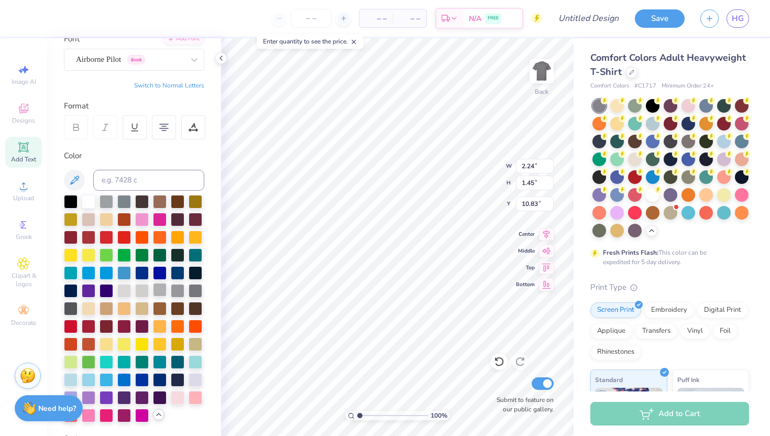
click at [161, 288] on div at bounding box center [160, 290] width 14 height 14
click at [148, 288] on div at bounding box center [142, 290] width 14 height 14
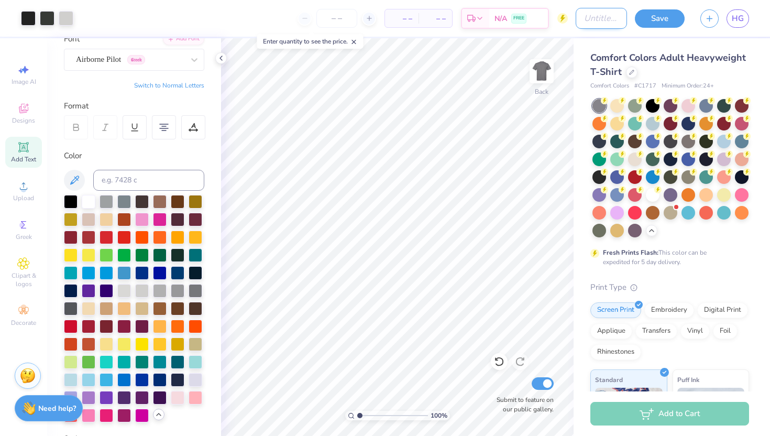
click at [588, 25] on input "Design Title" at bounding box center [600, 18] width 51 height 21
type input "Bikers ball"
click at [672, 18] on button "Save" at bounding box center [659, 17] width 50 height 18
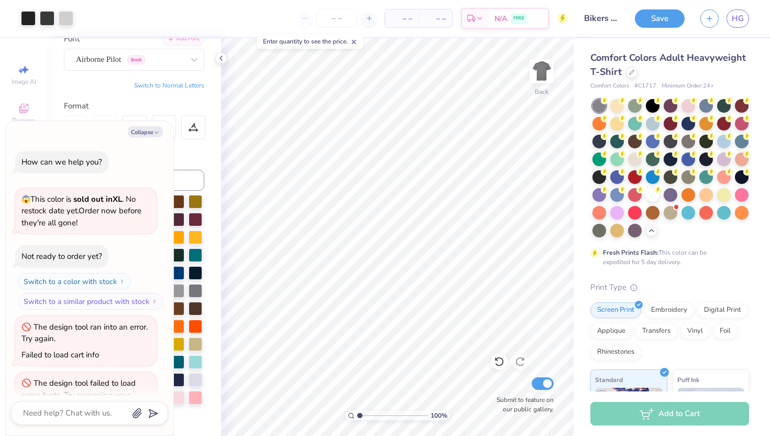
scroll to position [391, 0]
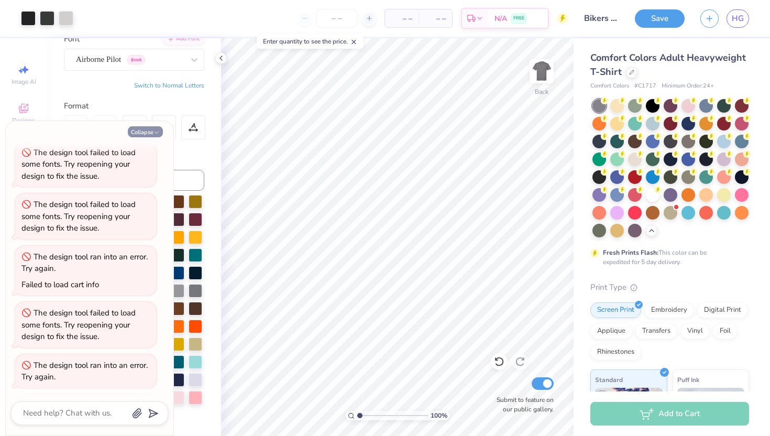
click at [151, 132] on button "Collapse" at bounding box center [145, 131] width 35 height 11
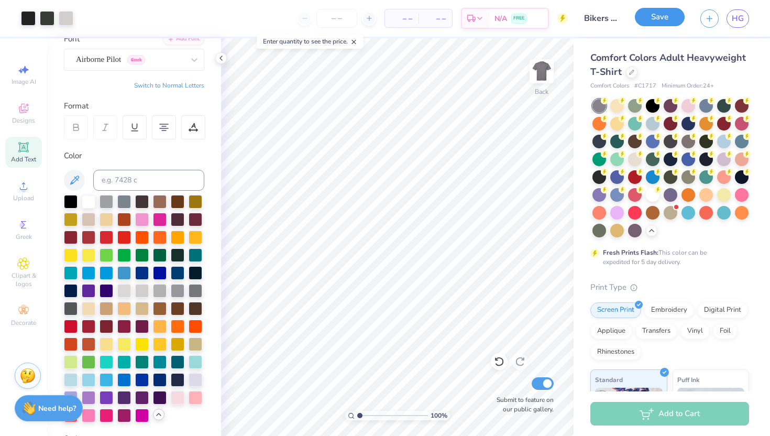
click at [657, 17] on button "Save" at bounding box center [659, 17] width 50 height 18
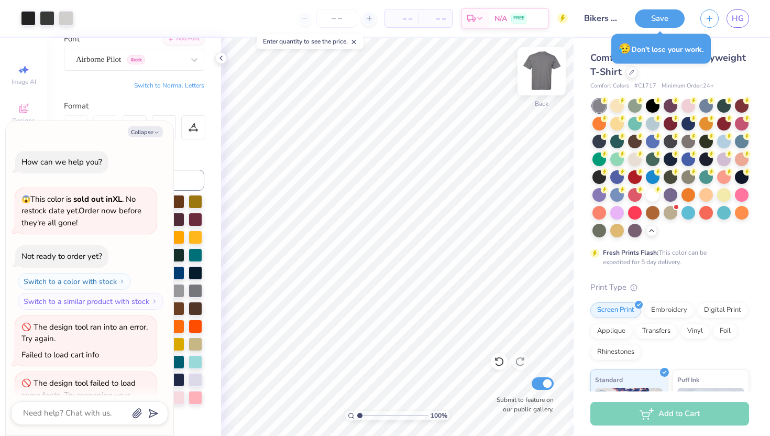
scroll to position [431, 0]
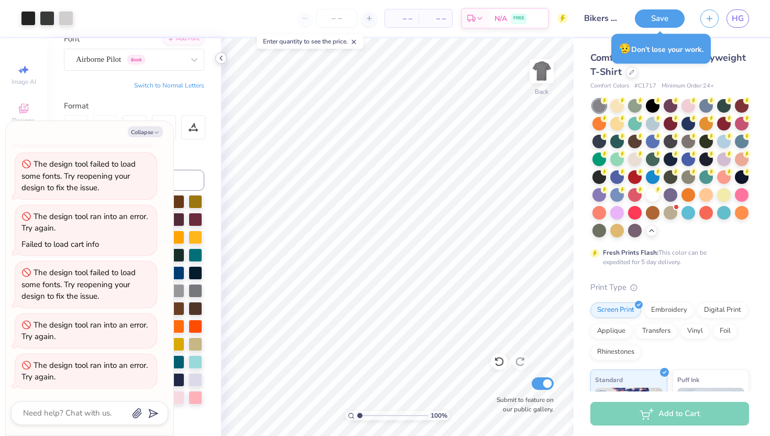
click at [217, 55] on icon at bounding box center [221, 58] width 8 height 8
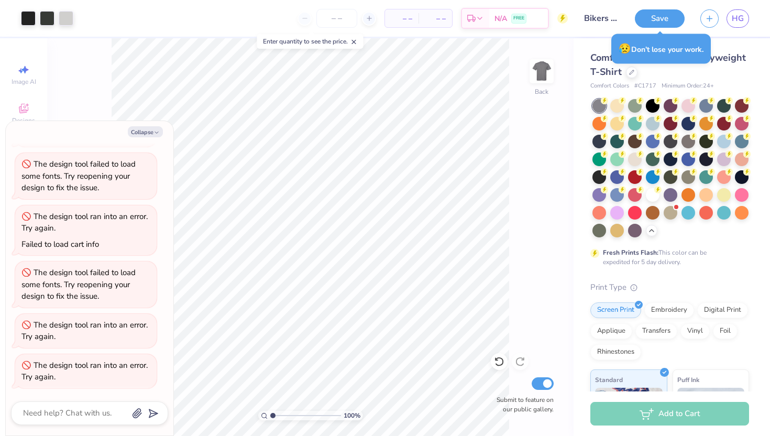
click at [140, 137] on div "Collapse How can we help you? 😱 This color is sold out in XL . No restock date …" at bounding box center [90, 278] width 168 height 314
click at [140, 132] on button "Collapse" at bounding box center [145, 131] width 35 height 11
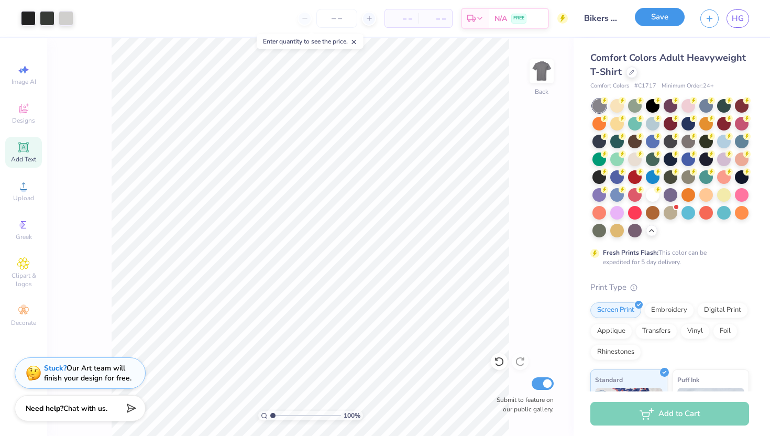
click at [643, 24] on button "Save" at bounding box center [659, 17] width 50 height 18
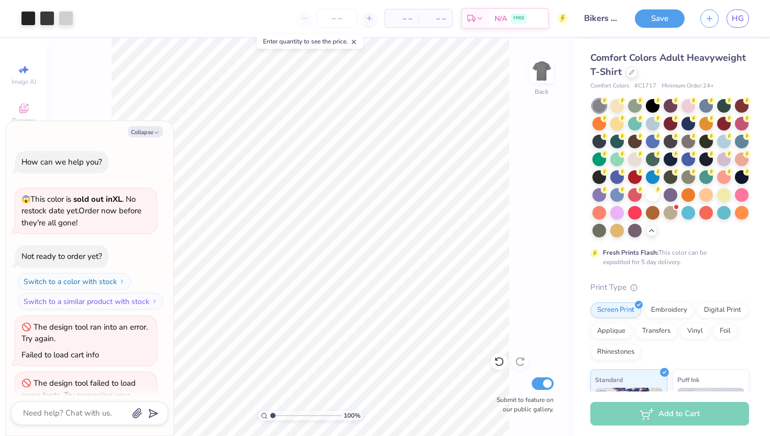
scroll to position [472, 0]
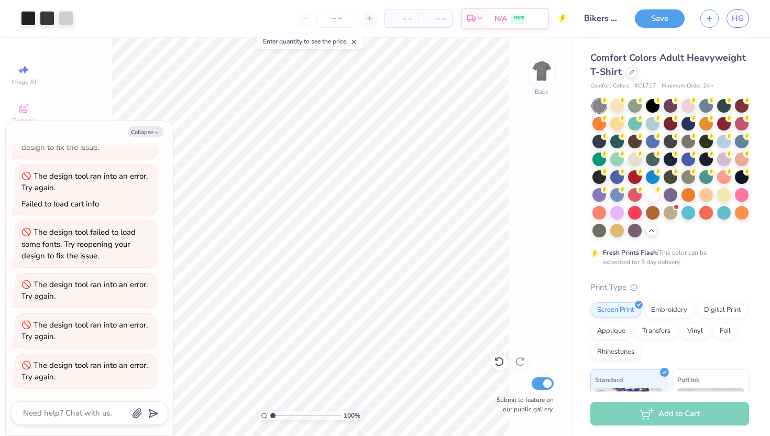
type textarea "x"
